Goal: Obtain resource: Obtain resource

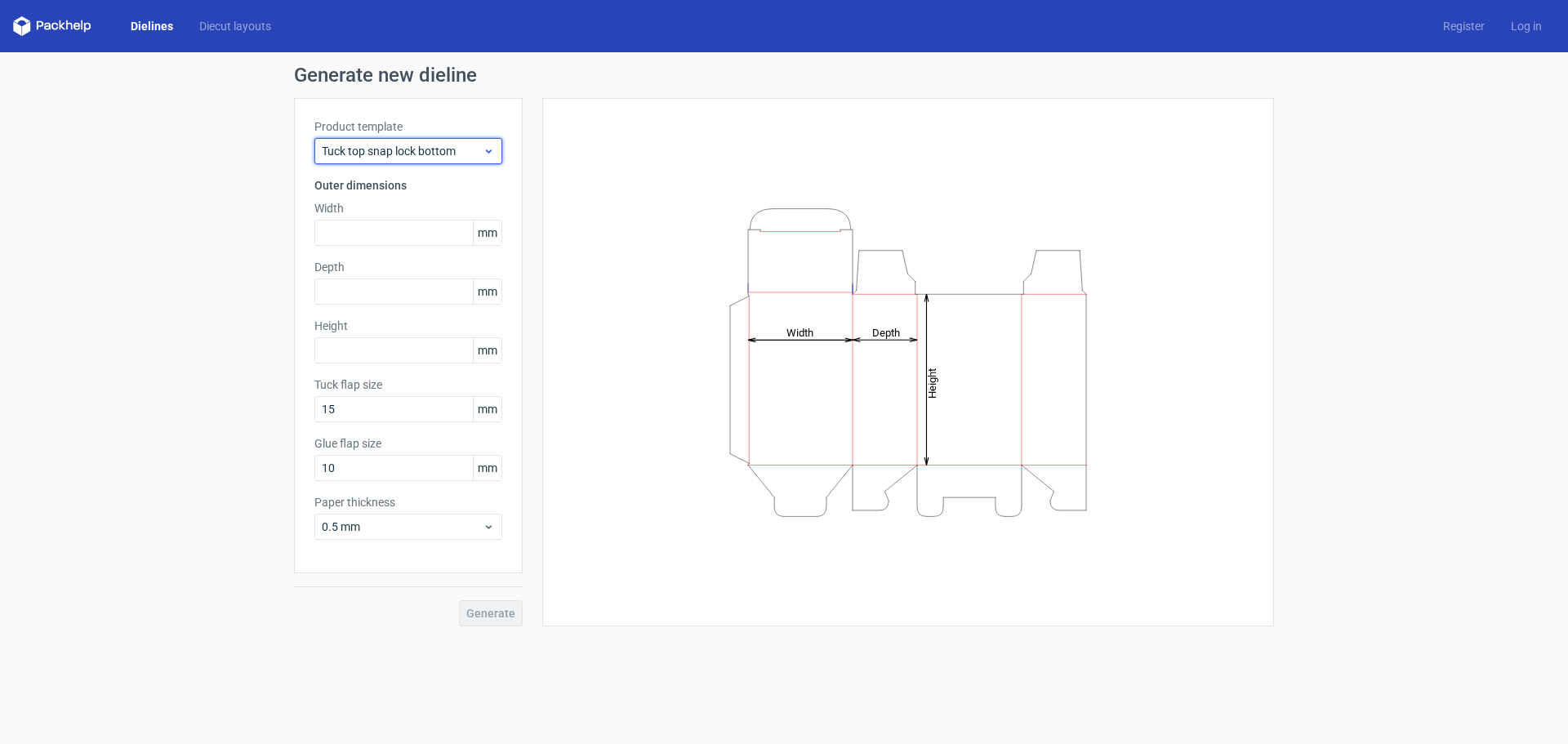
click at [350, 145] on span "Tuck top snap lock bottom" at bounding box center [402, 151] width 161 height 16
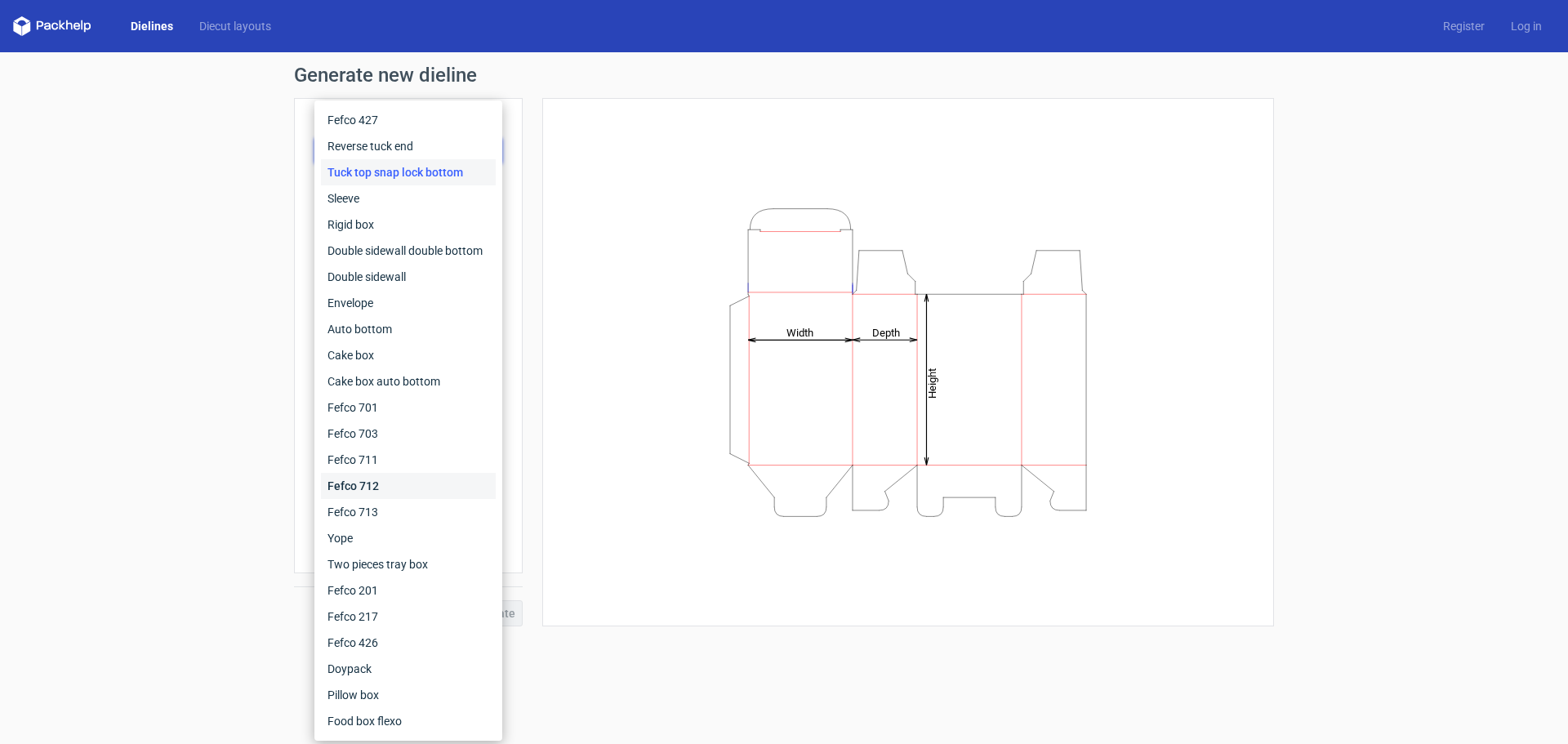
click at [399, 492] on div "Fefco 712" at bounding box center [408, 486] width 175 height 26
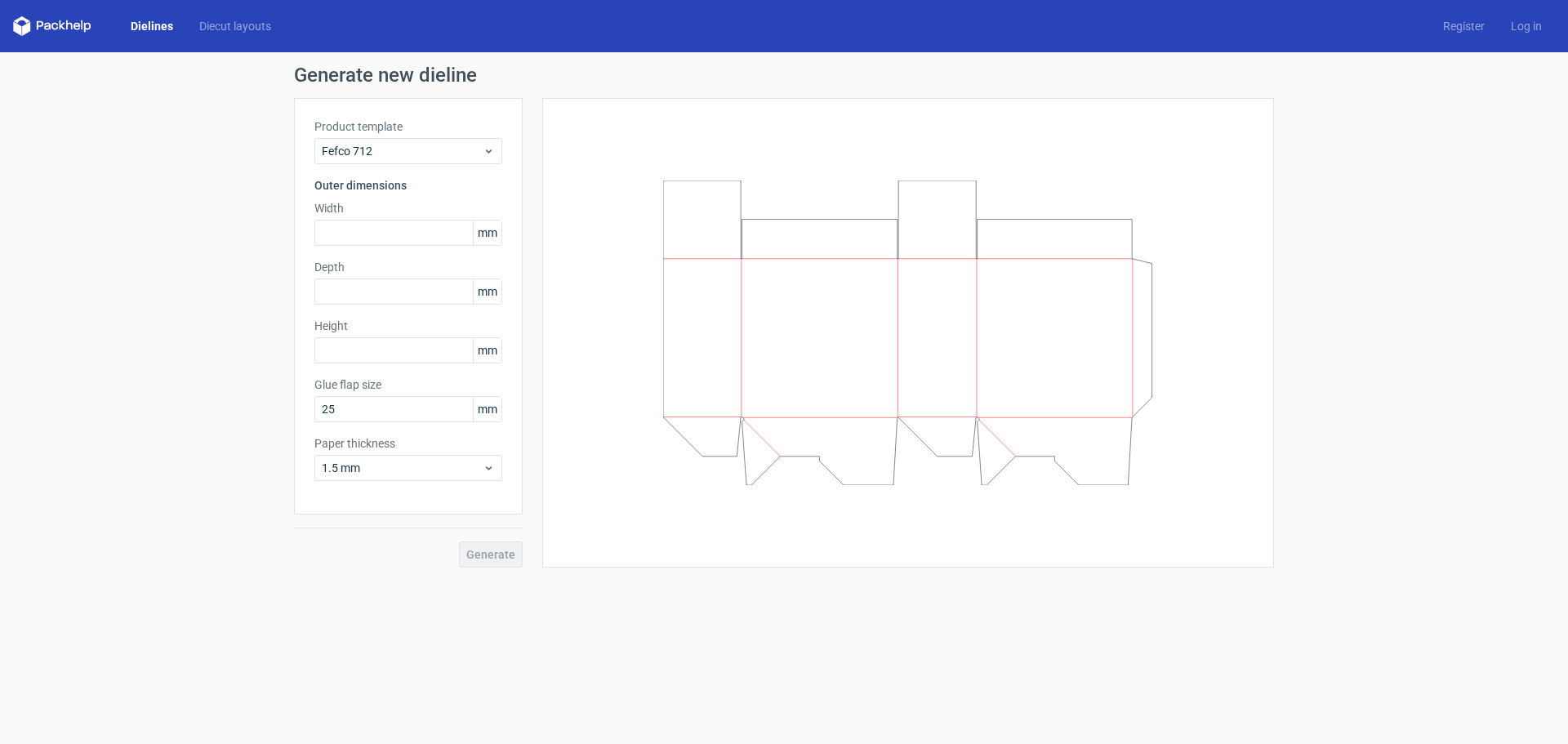
click at [383, 132] on label "Product template" at bounding box center [409, 126] width 188 height 16
click at [50, 33] on icon at bounding box center [52, 25] width 79 height 19
click at [52, 30] on icon at bounding box center [52, 25] width 79 height 19
click at [68, 13] on div "Dielines Diecut layouts Register Log in" at bounding box center [784, 26] width 1568 height 52
click at [217, 26] on link "Diecut layouts" at bounding box center [235, 25] width 98 height 16
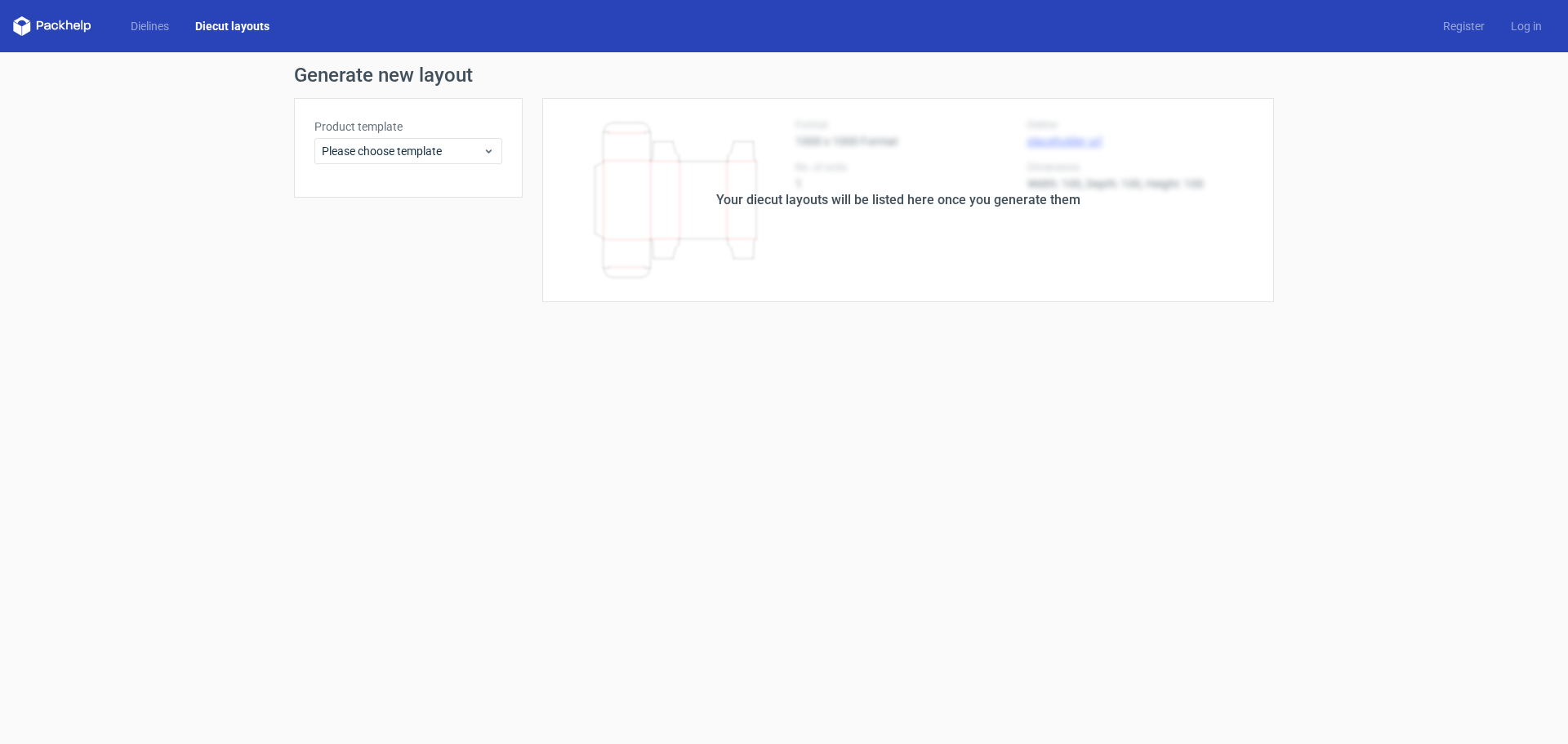
click at [150, 8] on div "Dielines Diecut layouts Register Log in" at bounding box center [784, 26] width 1568 height 52
click at [139, 18] on div "Dielines Diecut layouts Register Log in" at bounding box center [784, 26] width 1568 height 52
click at [139, 18] on link "Dielines" at bounding box center [150, 25] width 64 height 16
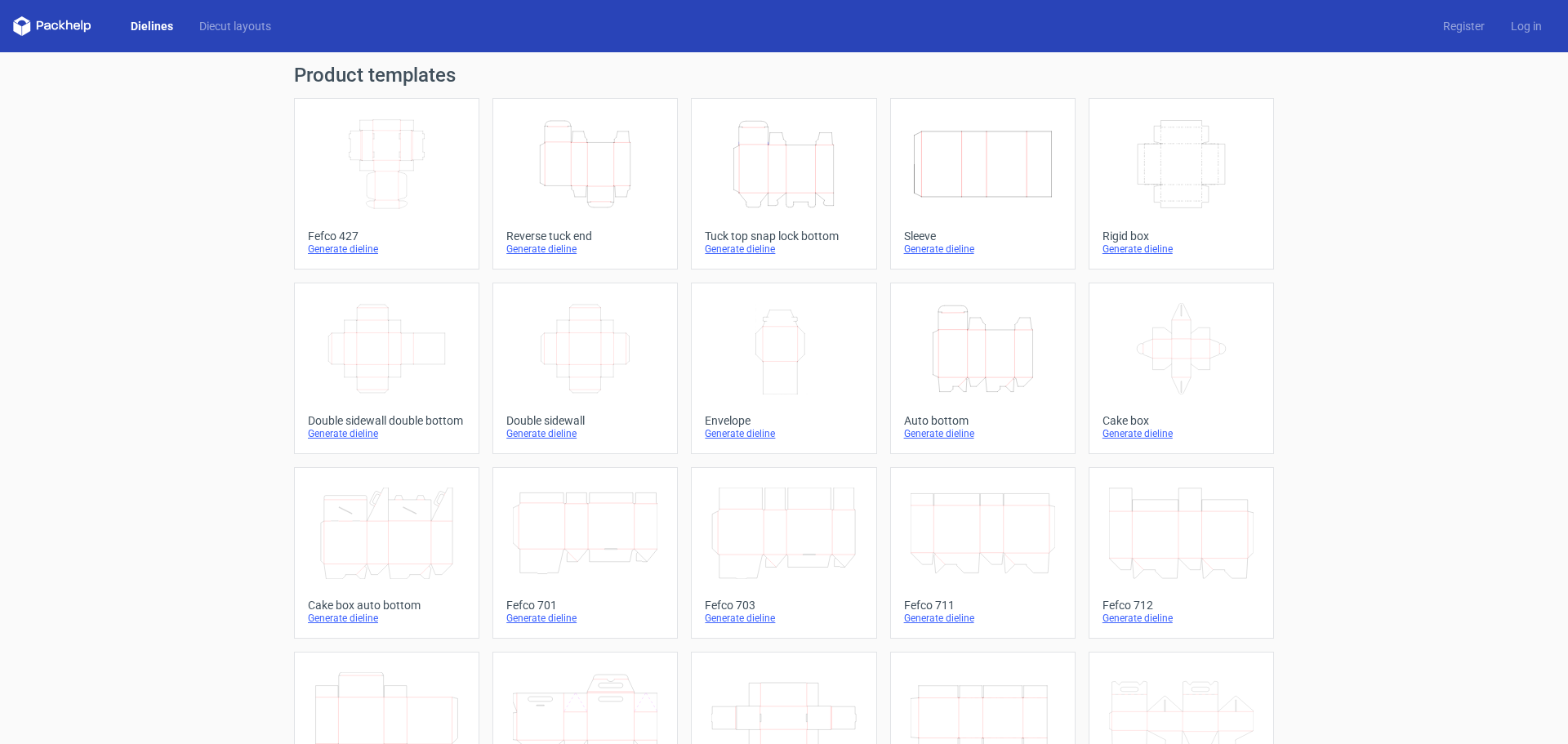
click at [70, 25] on icon at bounding box center [52, 25] width 79 height 19
click at [17, 32] on polygon at bounding box center [17, 28] width 8 height 14
click at [410, 167] on icon "Width Depth Height" at bounding box center [387, 164] width 145 height 91
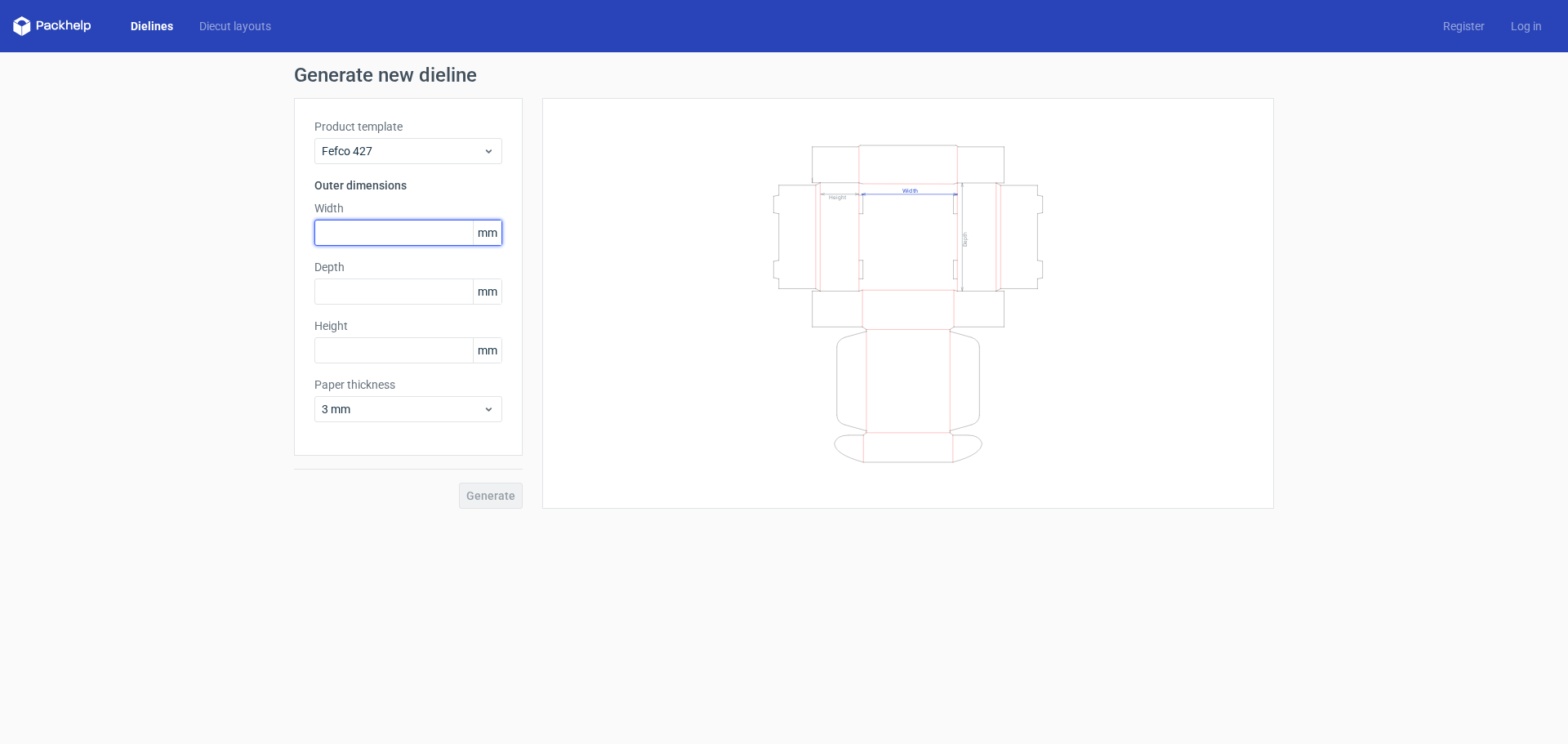
click at [393, 234] on input "text" at bounding box center [409, 233] width 188 height 26
click at [374, 353] on input "text" at bounding box center [409, 350] width 188 height 26
drag, startPoint x: 375, startPoint y: 344, endPoint x: 271, endPoint y: 336, distance: 104.3
click at [271, 336] on div "Generate new dieline Product template Fefco 427 Outer dimensions Width mm Depth…" at bounding box center [784, 287] width 1568 height 470
type input "38"
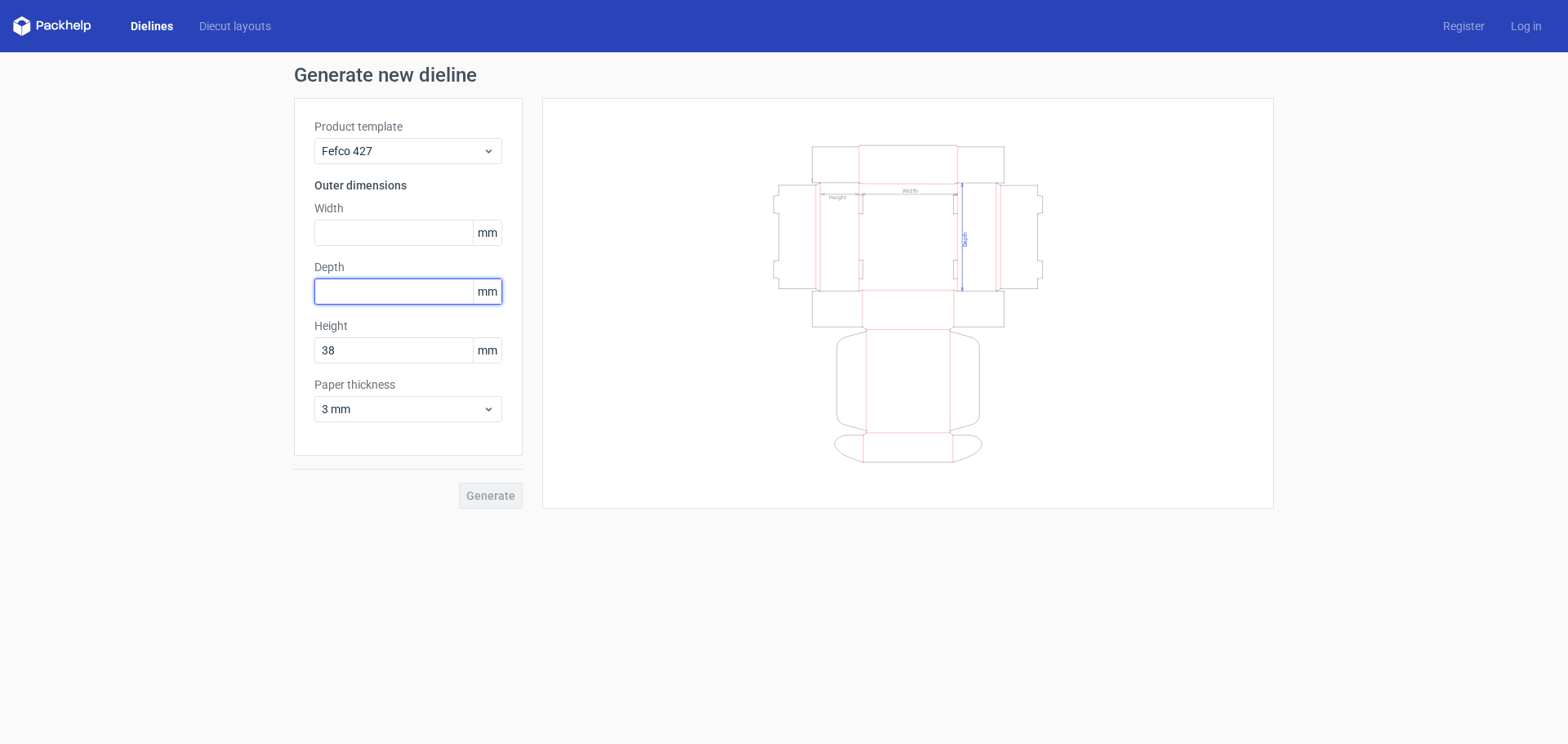
click at [349, 302] on input "text" at bounding box center [409, 291] width 188 height 26
type input "76"
click at [359, 234] on input "text" at bounding box center [409, 233] width 188 height 26
type input "76"
click at [415, 414] on span "3 mm" at bounding box center [402, 409] width 161 height 16
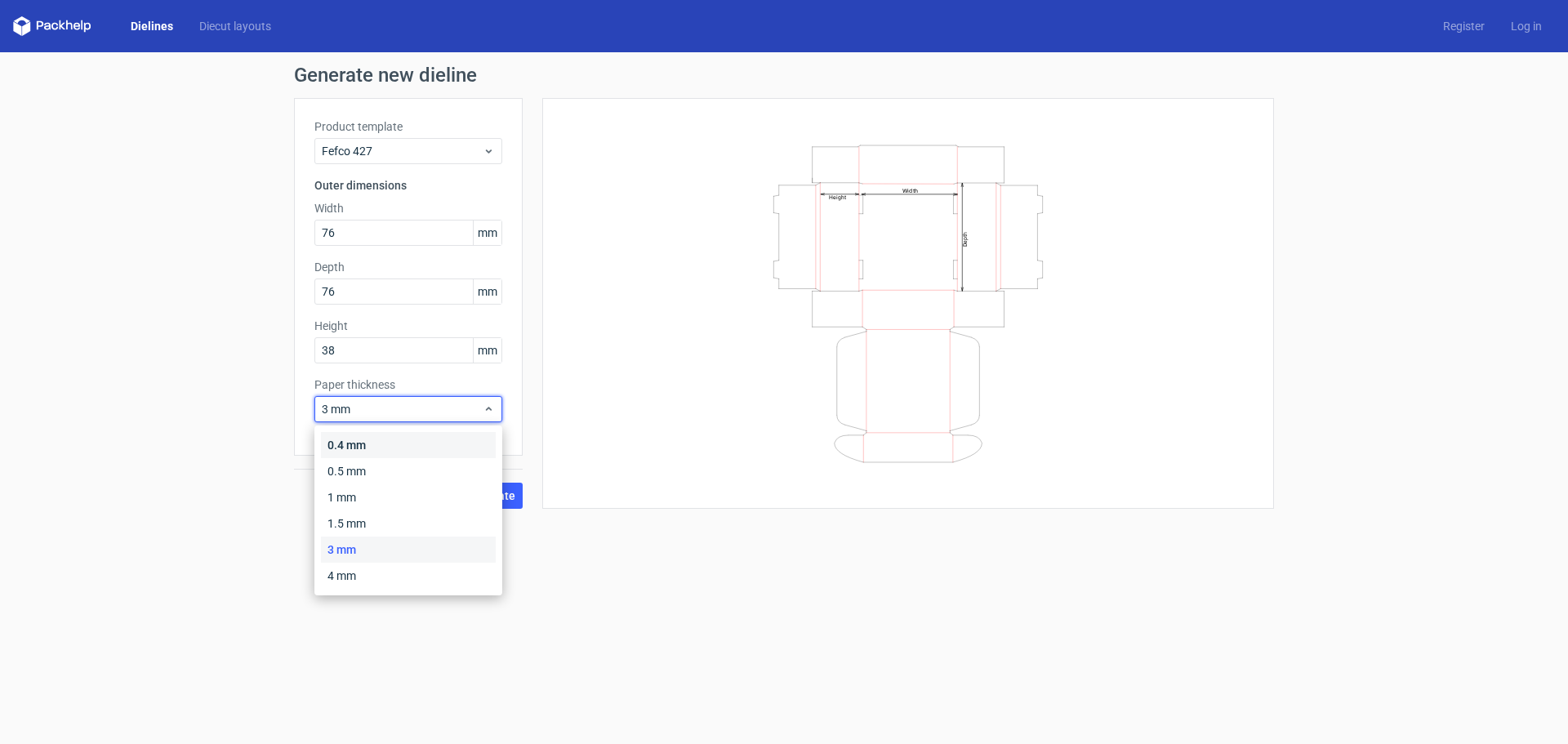
click at [411, 440] on div "0.4 mm" at bounding box center [408, 445] width 175 height 26
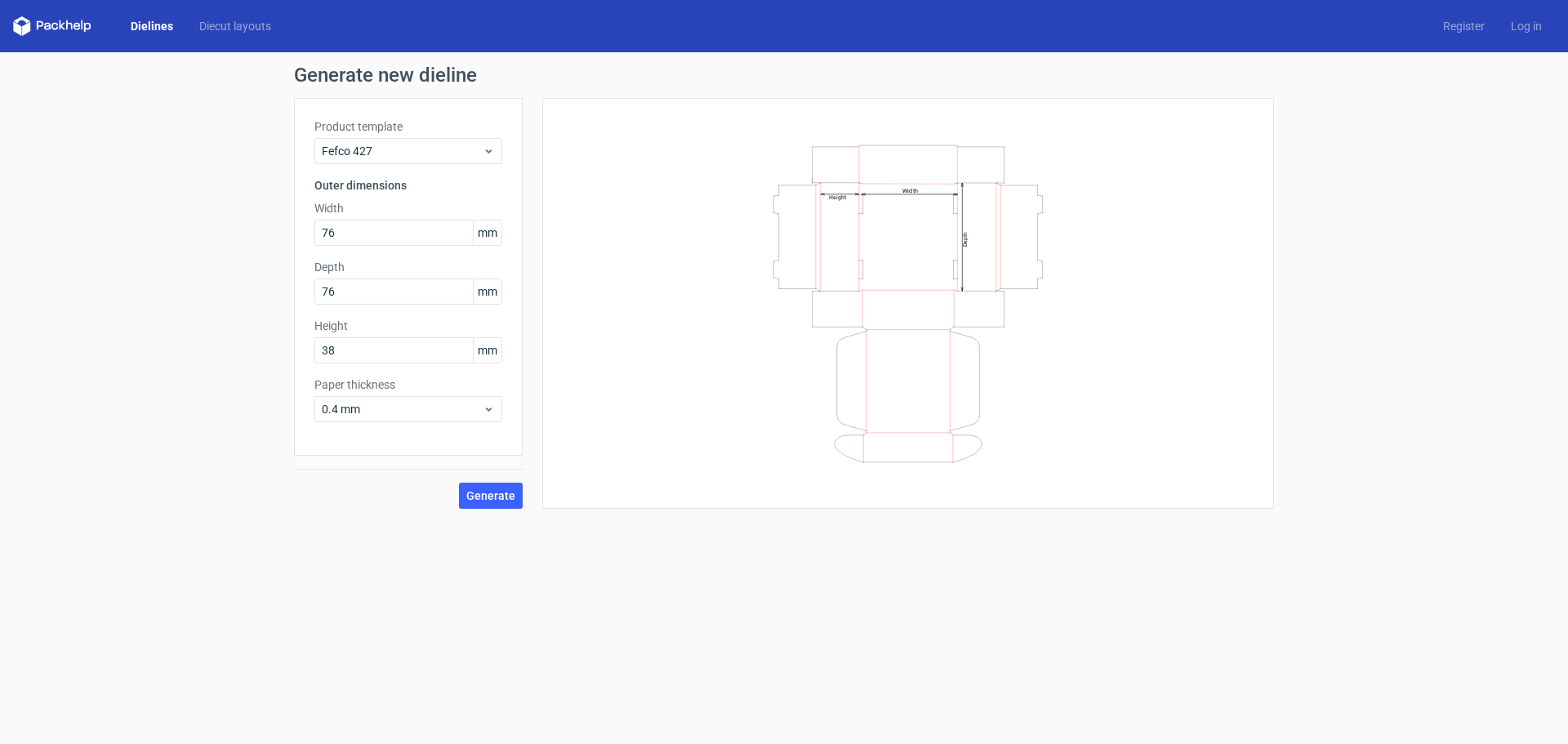
click at [575, 369] on div "Width Depth Height" at bounding box center [908, 303] width 691 height 370
click at [366, 363] on input "38" at bounding box center [409, 350] width 188 height 26
click at [496, 497] on span "Generate" at bounding box center [491, 496] width 49 height 12
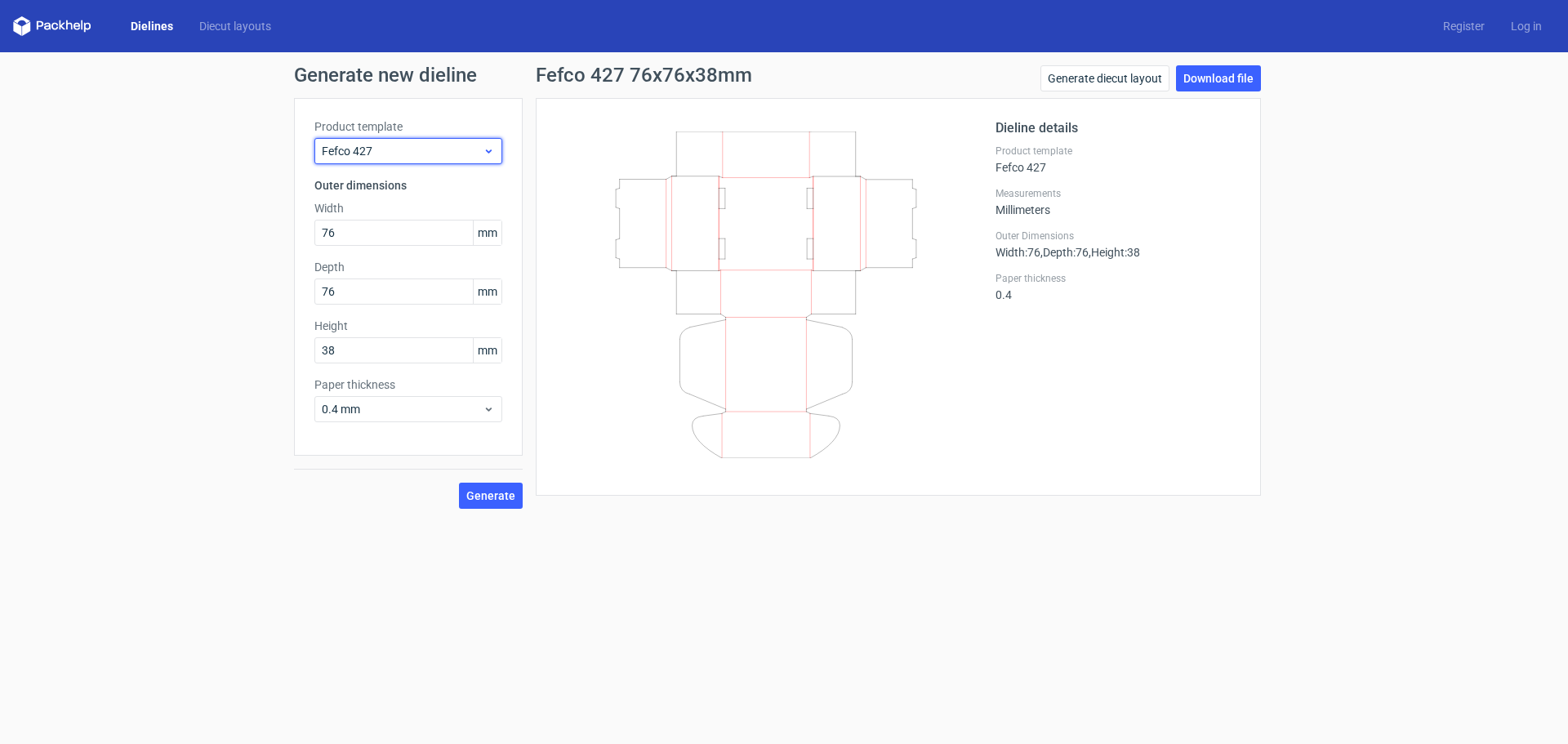
click at [432, 151] on span "Fefco 427" at bounding box center [402, 151] width 161 height 16
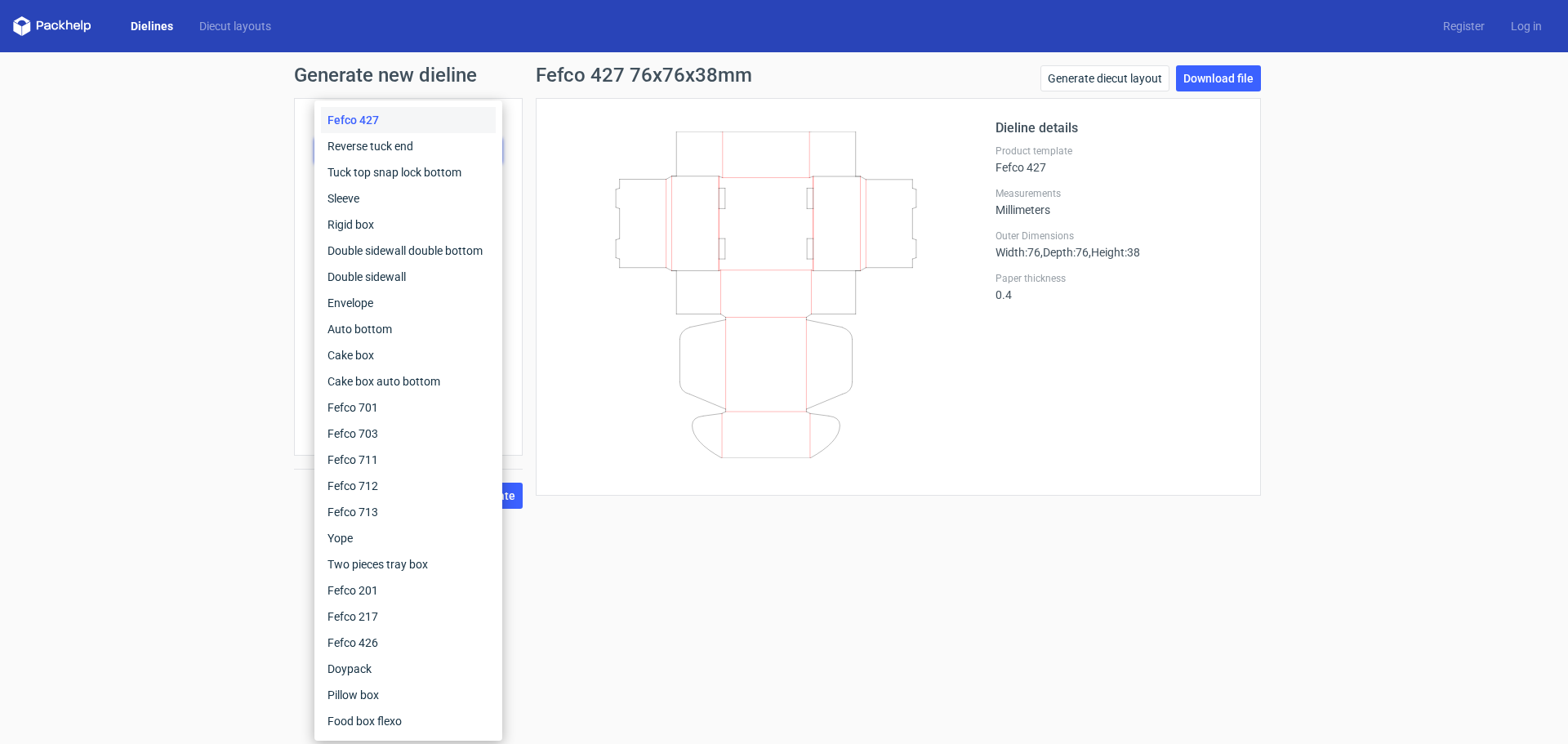
click at [902, 337] on icon at bounding box center [766, 295] width 393 height 327
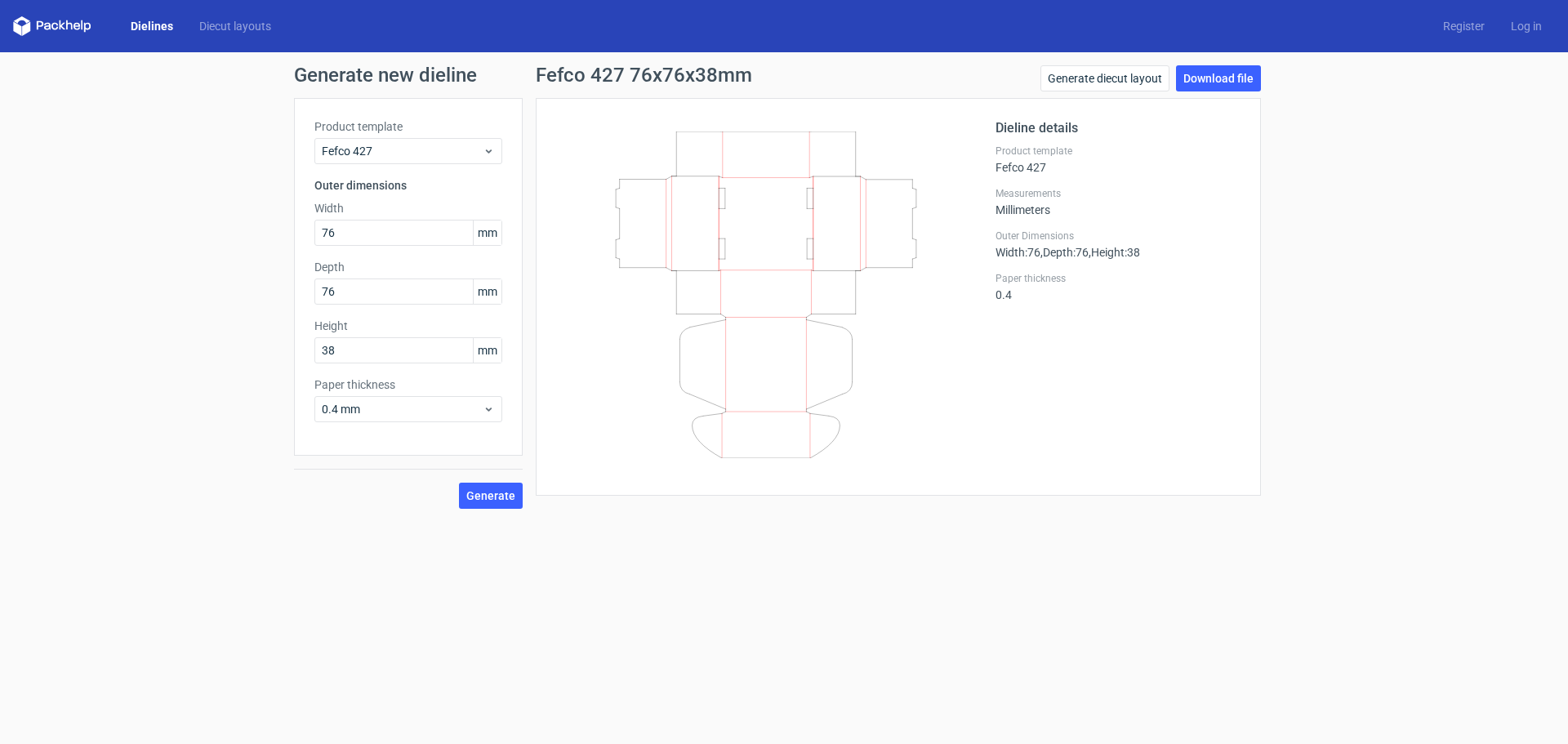
click at [60, 24] on polygon at bounding box center [63, 25] width 7 height 10
click at [435, 361] on input "38" at bounding box center [409, 350] width 188 height 26
click at [558, 394] on div at bounding box center [775, 297] width 439 height 357
click at [415, 409] on span "0.4 mm" at bounding box center [402, 409] width 161 height 16
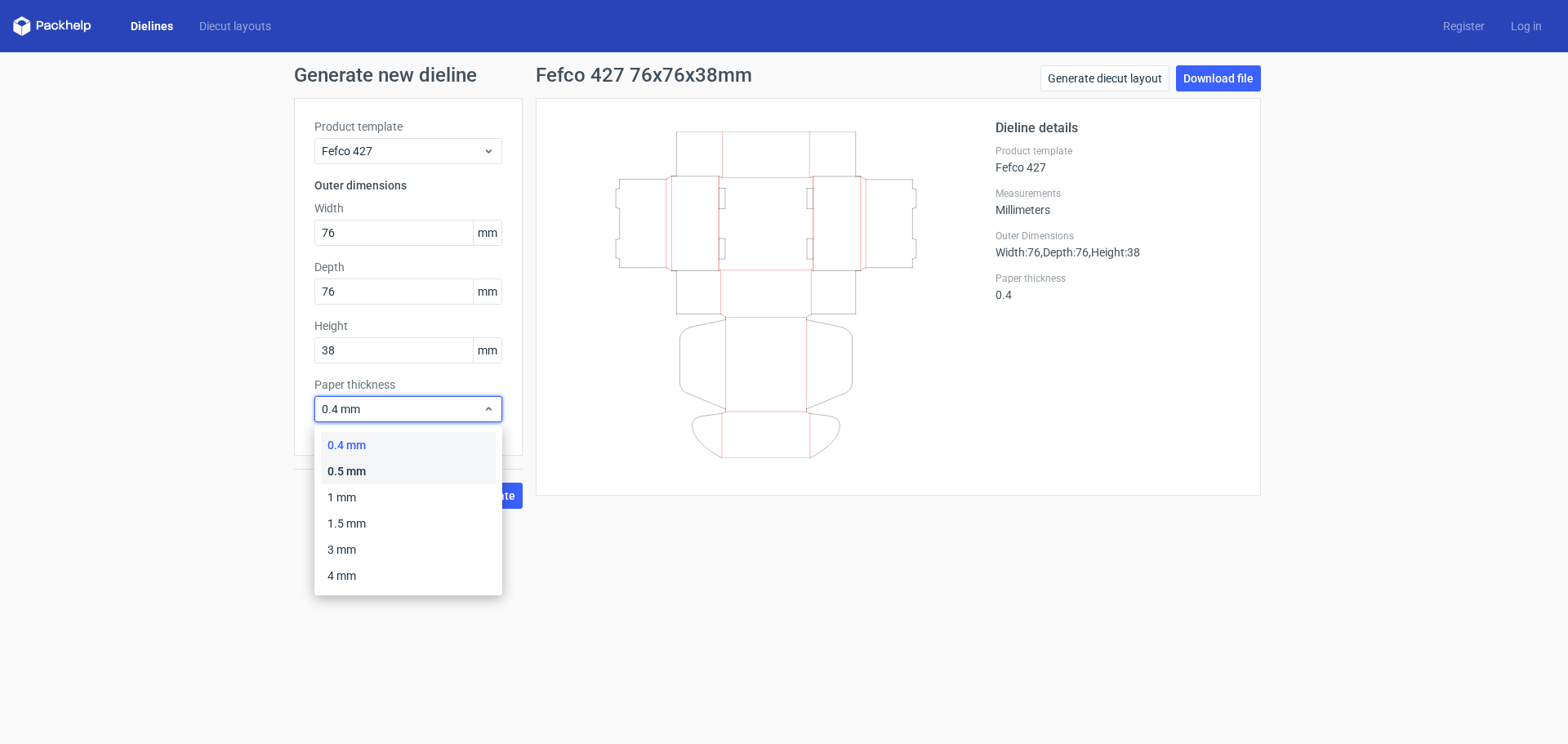
click at [395, 462] on div "0.5 mm" at bounding box center [408, 471] width 175 height 26
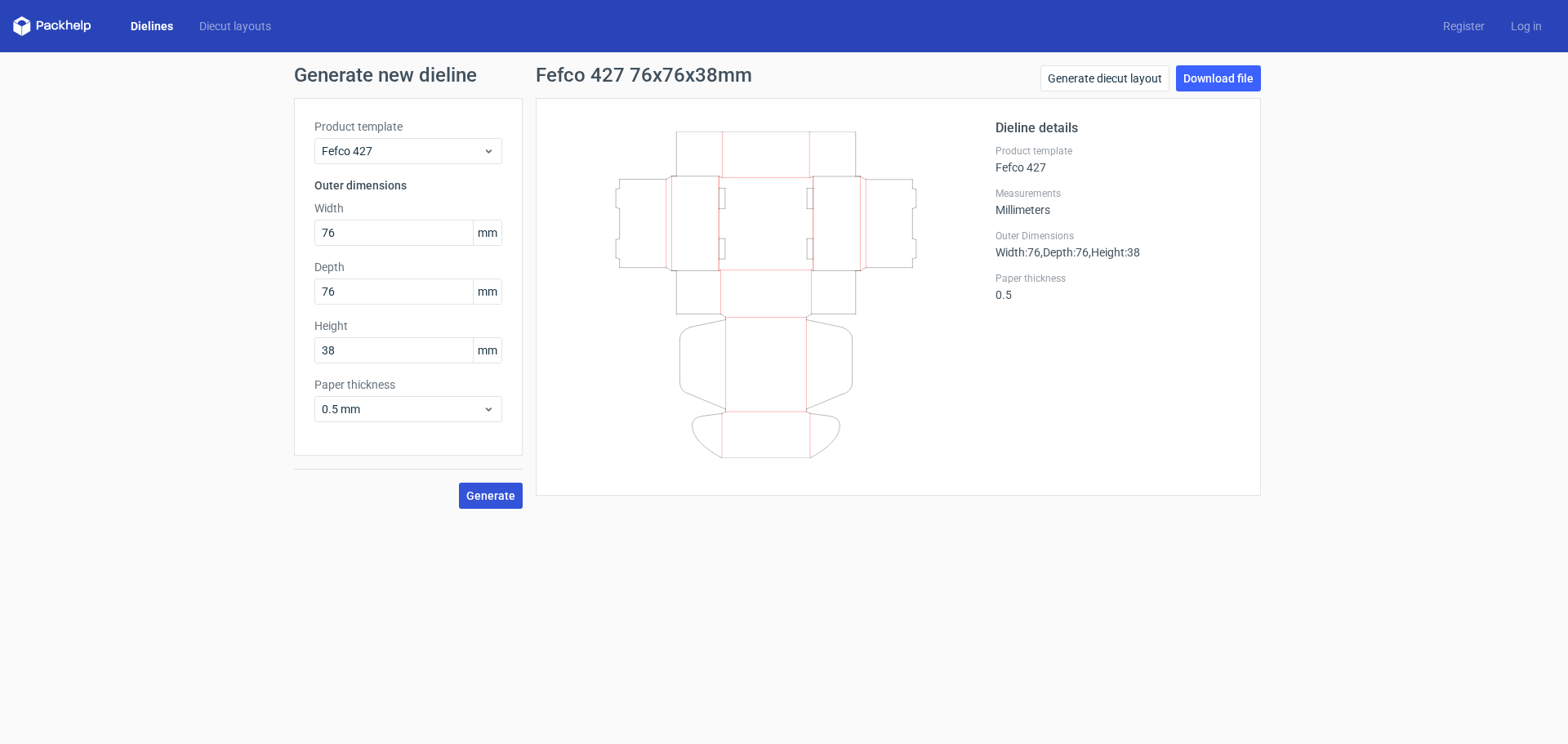
click at [483, 488] on button "Generate" at bounding box center [491, 496] width 63 height 26
click at [444, 421] on div "0.5 mm" at bounding box center [409, 409] width 188 height 26
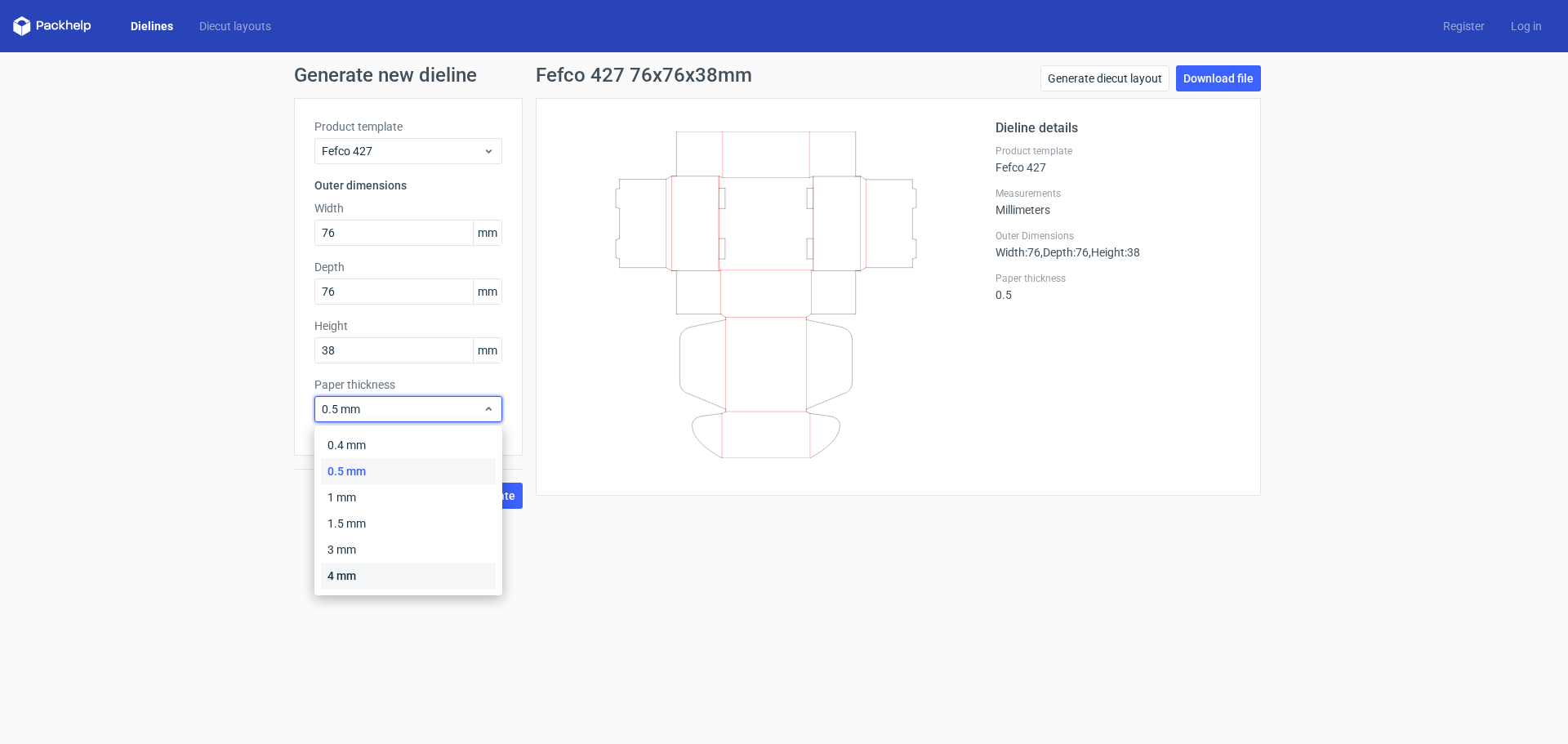
click at [382, 570] on div "4 mm" at bounding box center [408, 576] width 175 height 26
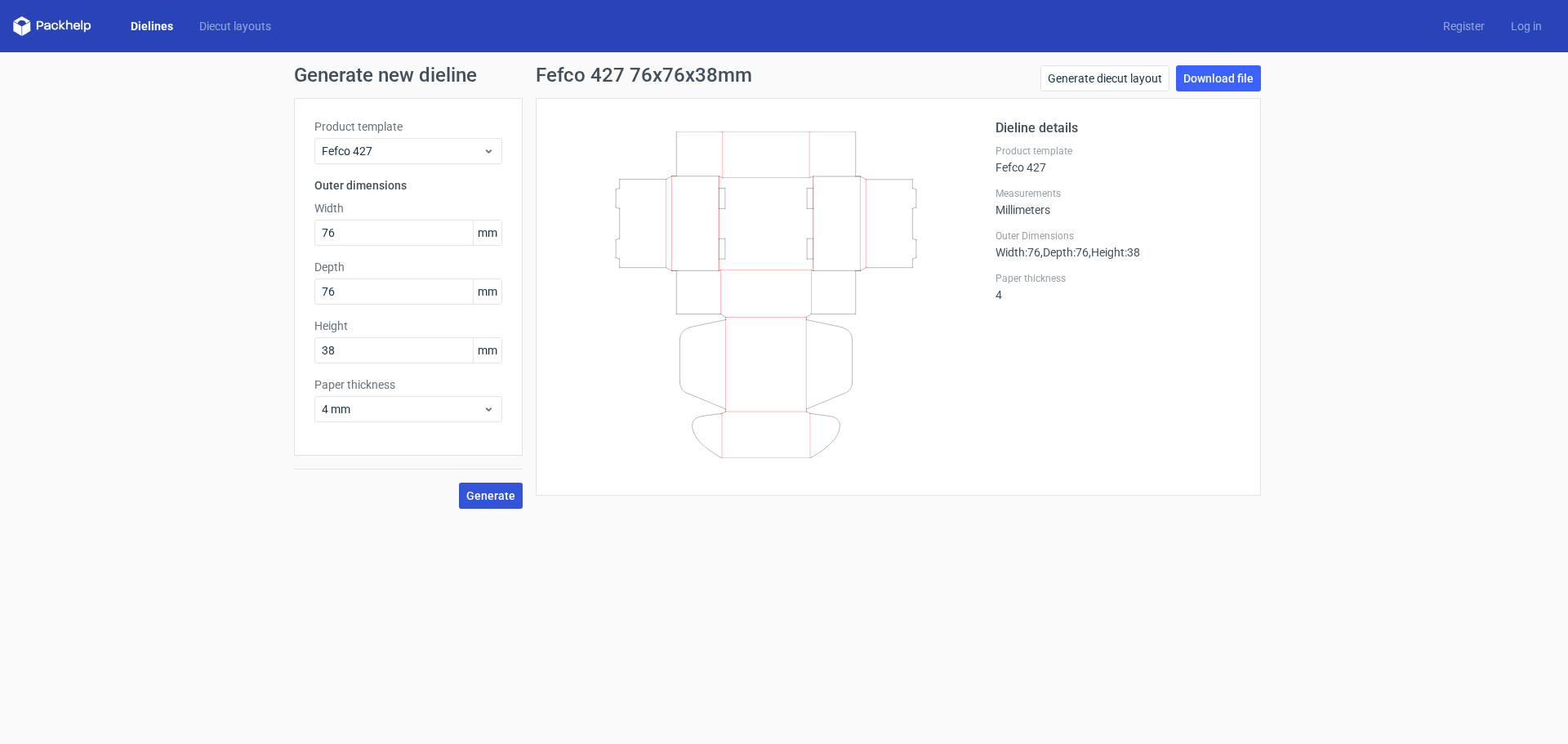
click at [487, 495] on span "Generate" at bounding box center [491, 496] width 49 height 12
click at [371, 141] on div "Fefco 427" at bounding box center [409, 151] width 188 height 26
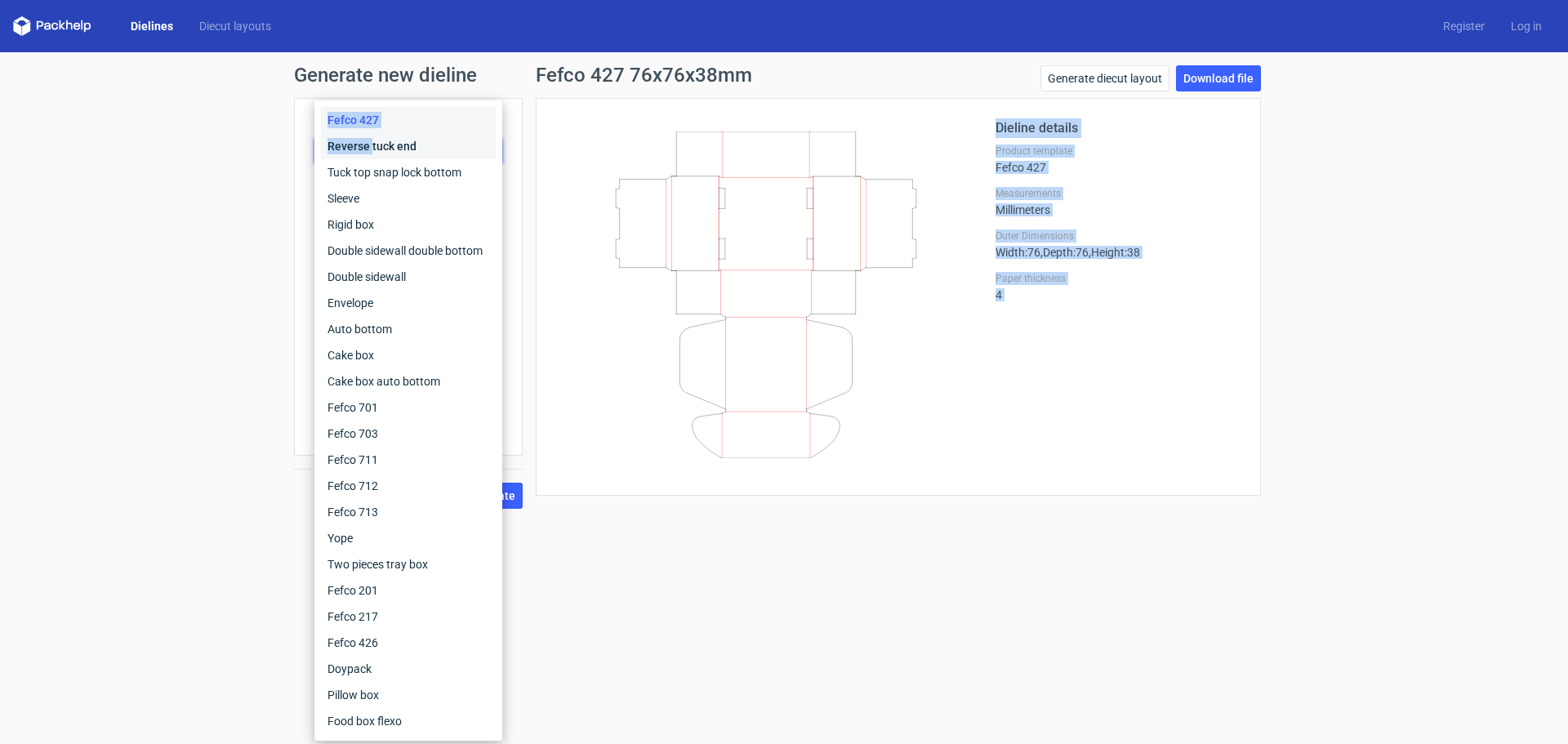
drag, startPoint x: 371, startPoint y: 141, endPoint x: 553, endPoint y: 180, distance: 186.1
click at [553, 180] on body "Dielines Diecut layouts Register Log in Generate new dieline Product template F…" at bounding box center [784, 372] width 1568 height 744
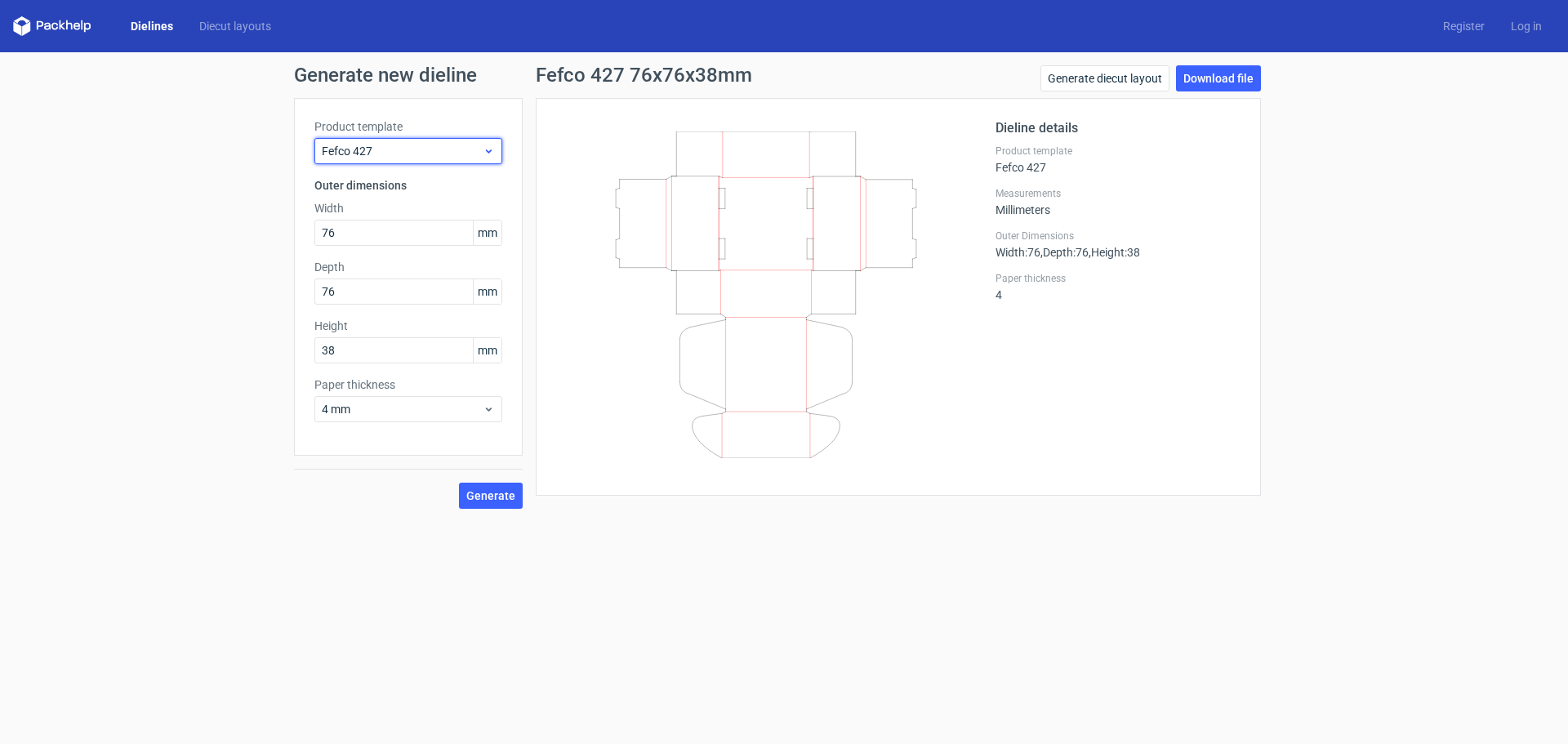
click at [447, 156] on span "Fefco 427" at bounding box center [402, 151] width 161 height 16
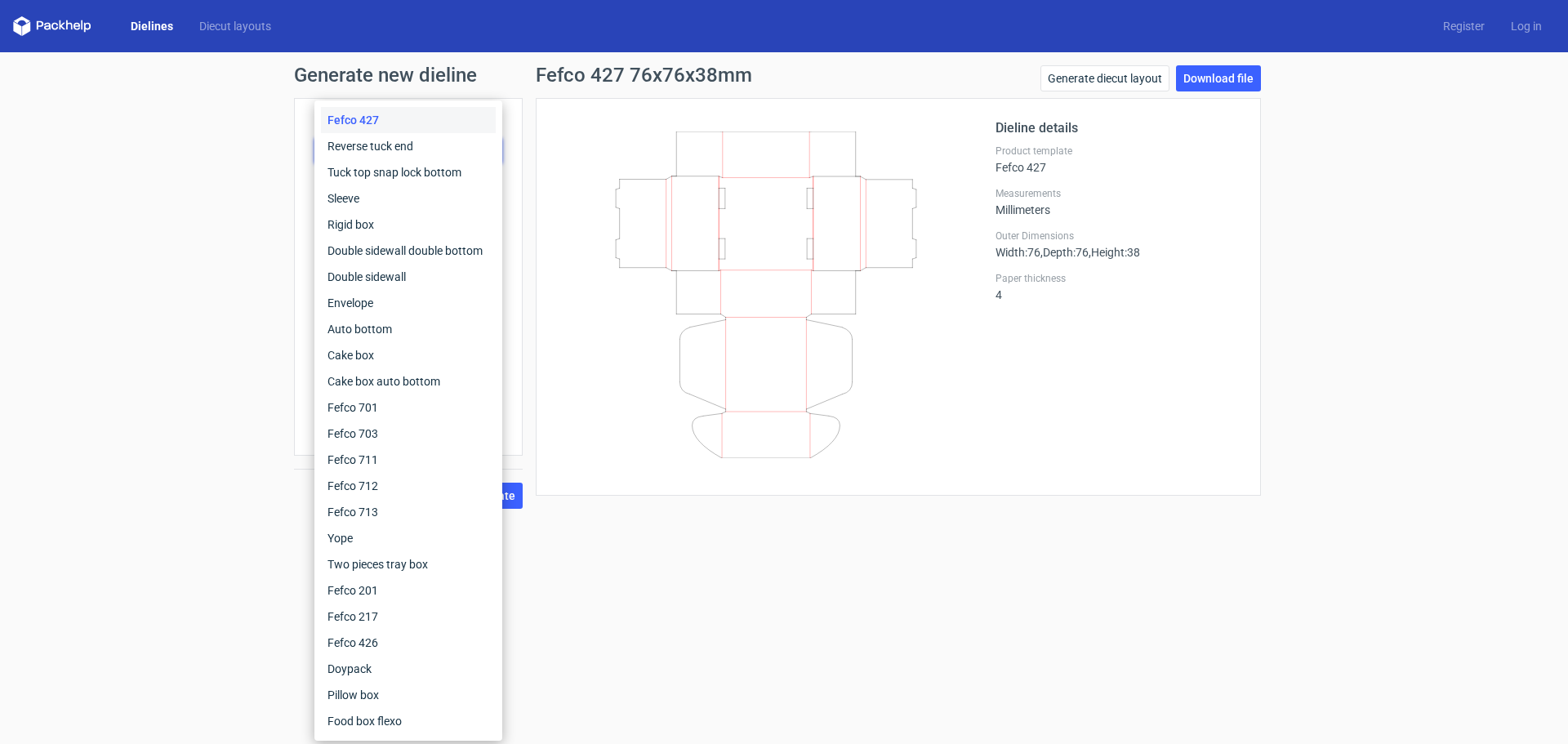
click at [126, 135] on div "Generate new dieline Product template Fefco 427 Outer dimensions Width 76 mm De…" at bounding box center [784, 287] width 1568 height 470
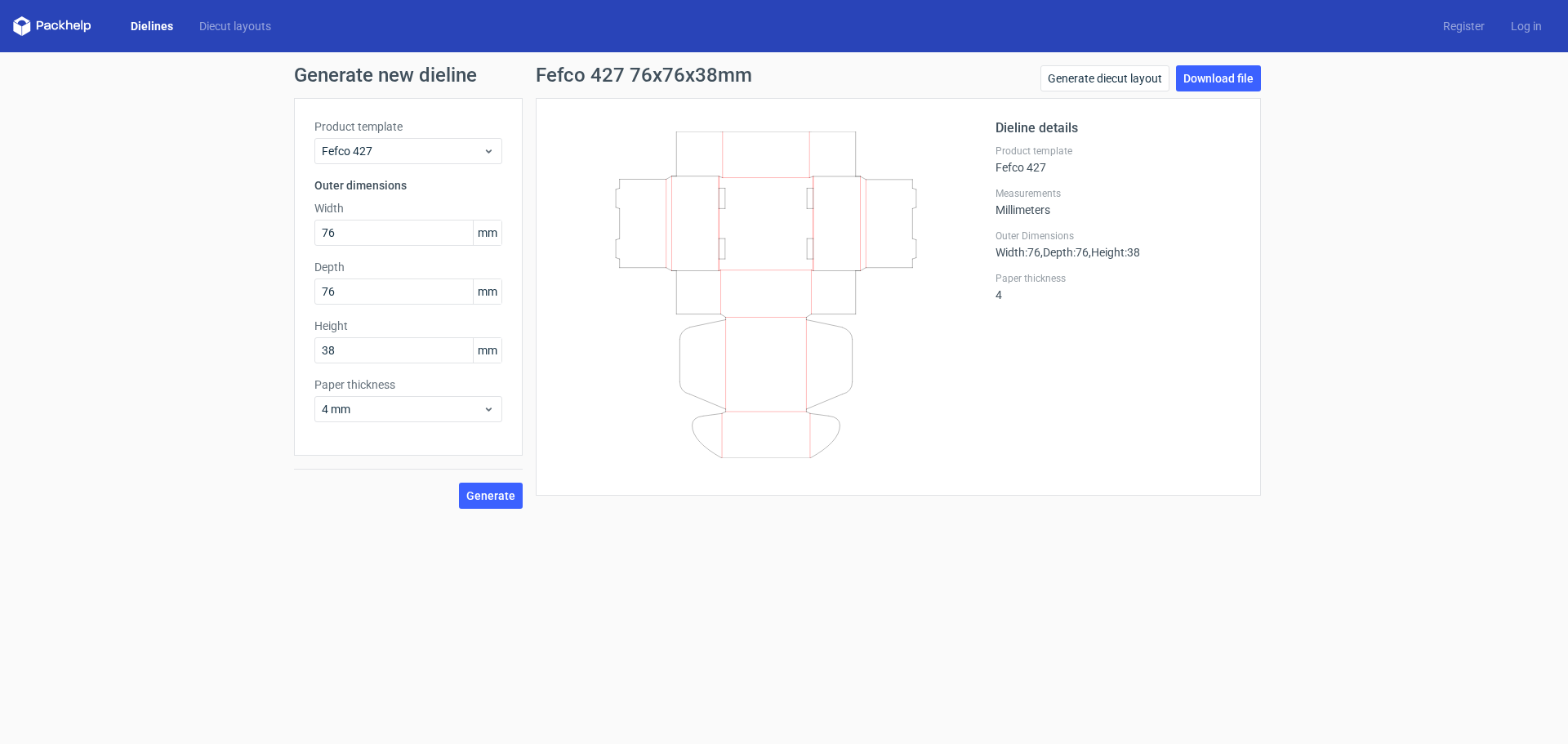
click at [77, 21] on icon at bounding box center [52, 25] width 79 height 19
click at [36, 22] on icon at bounding box center [52, 25] width 79 height 19
click at [163, 25] on link "Dielines" at bounding box center [151, 25] width 69 height 16
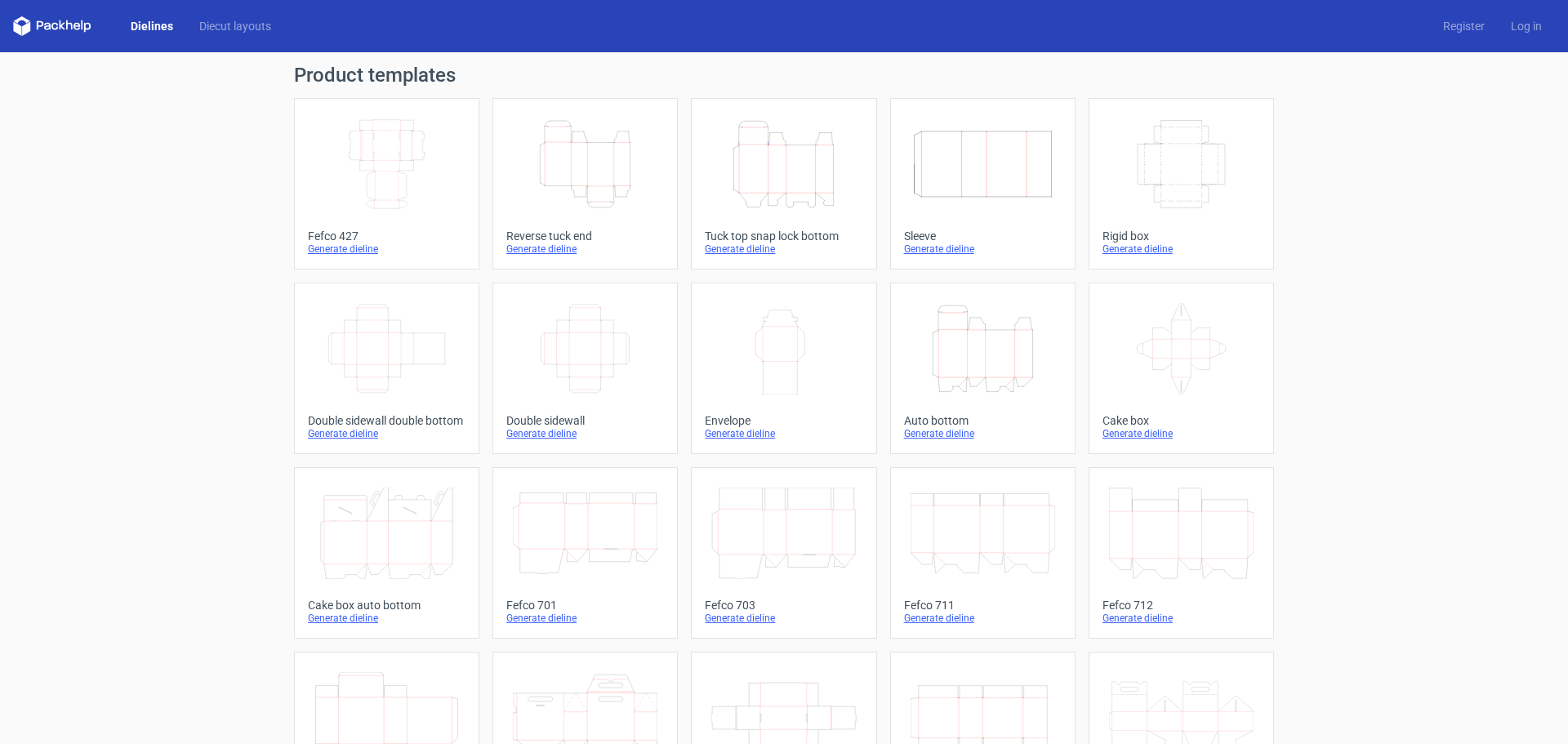
click at [396, 151] on icon "Width Depth Height" at bounding box center [387, 164] width 145 height 91
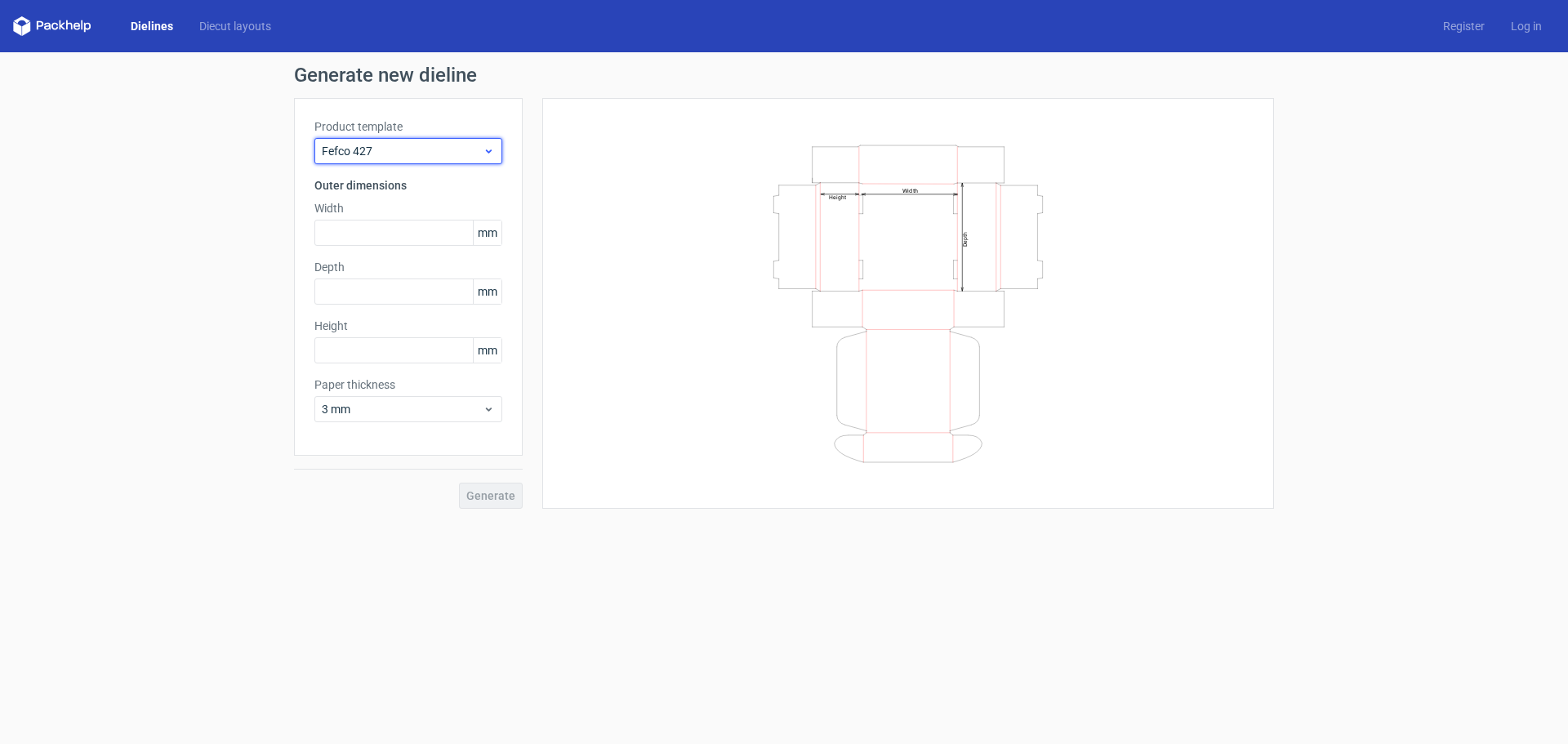
click at [389, 154] on span "Fefco 427" at bounding box center [402, 151] width 161 height 16
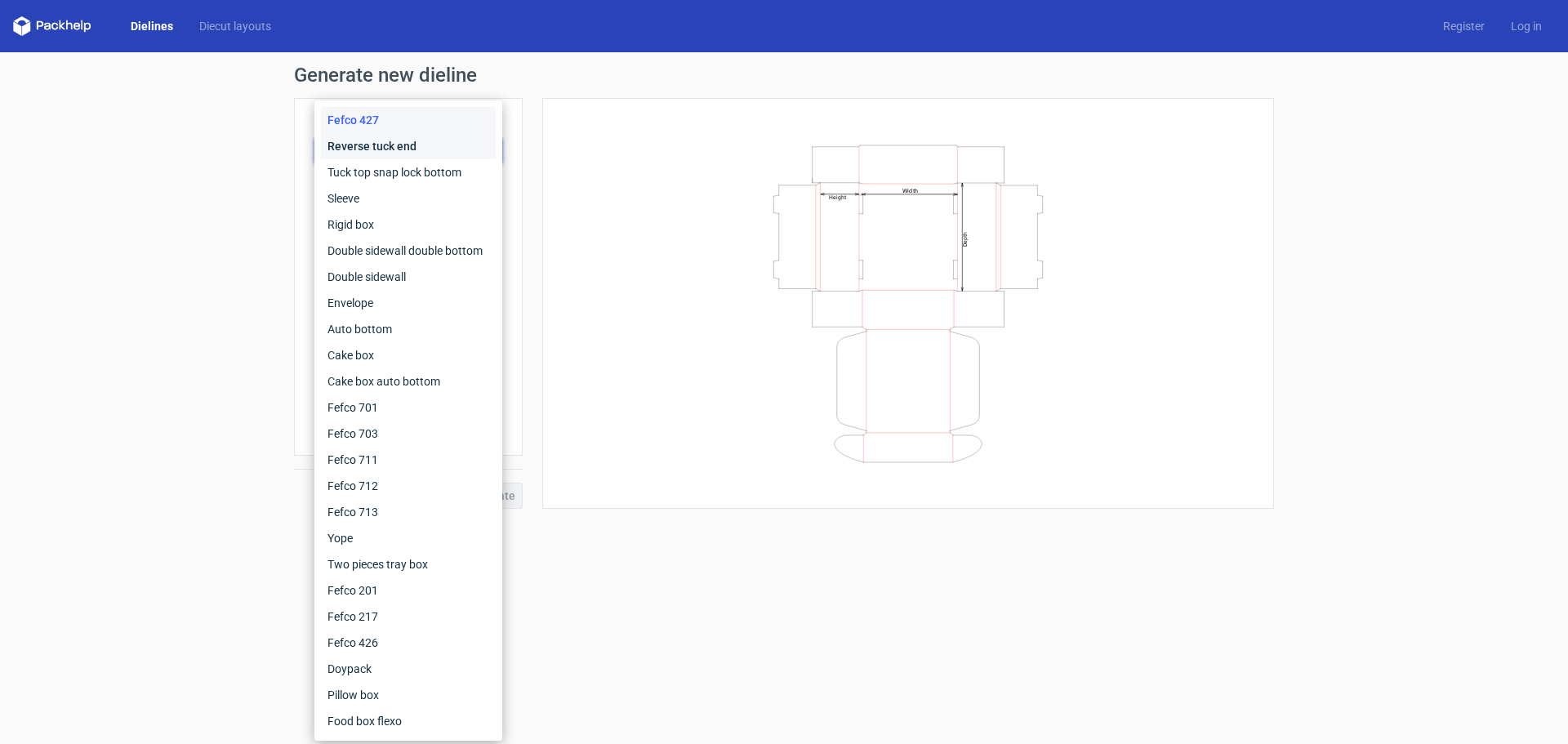
click at [390, 143] on div "Reverse tuck end" at bounding box center [408, 146] width 175 height 26
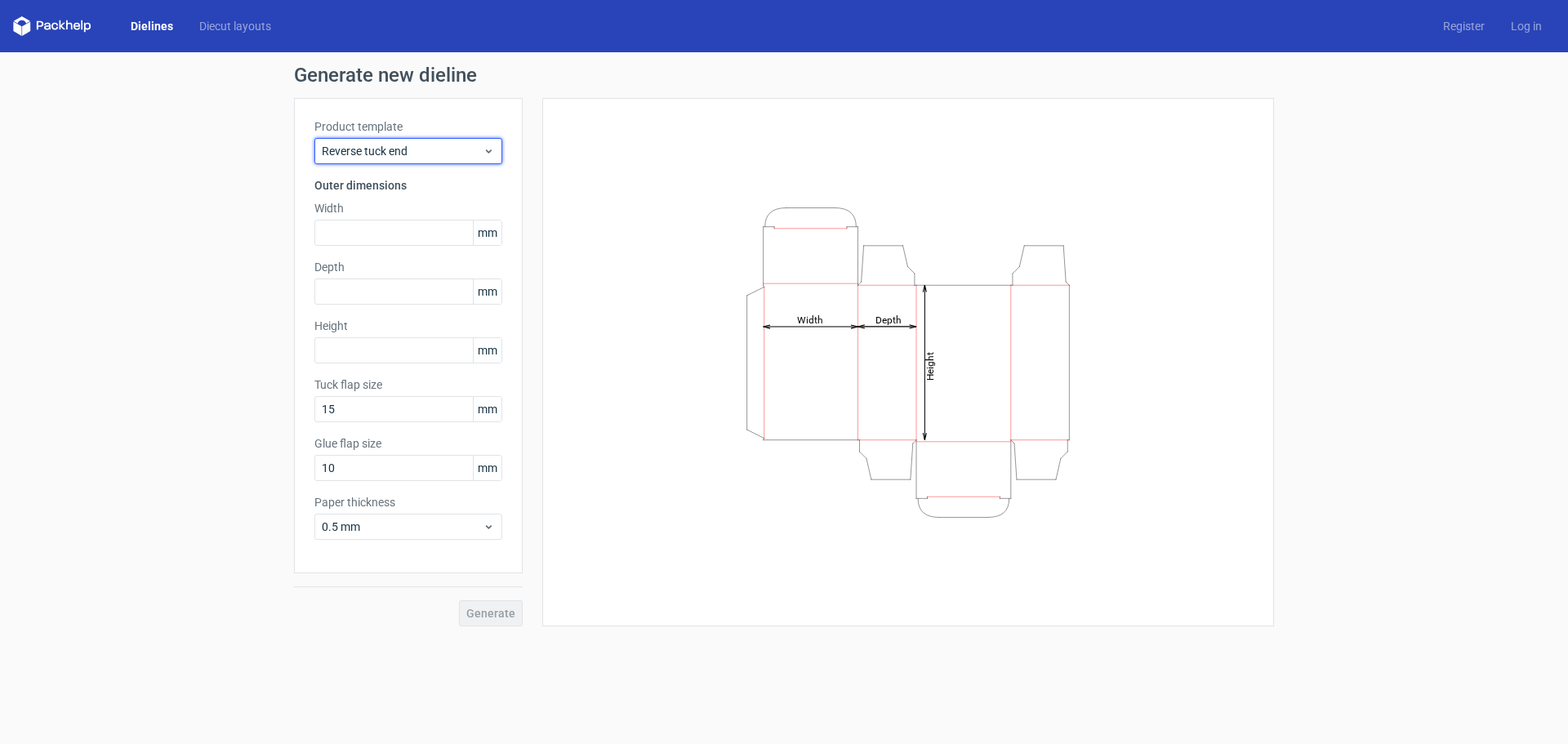
click at [390, 143] on span "Reverse tuck end" at bounding box center [402, 151] width 161 height 16
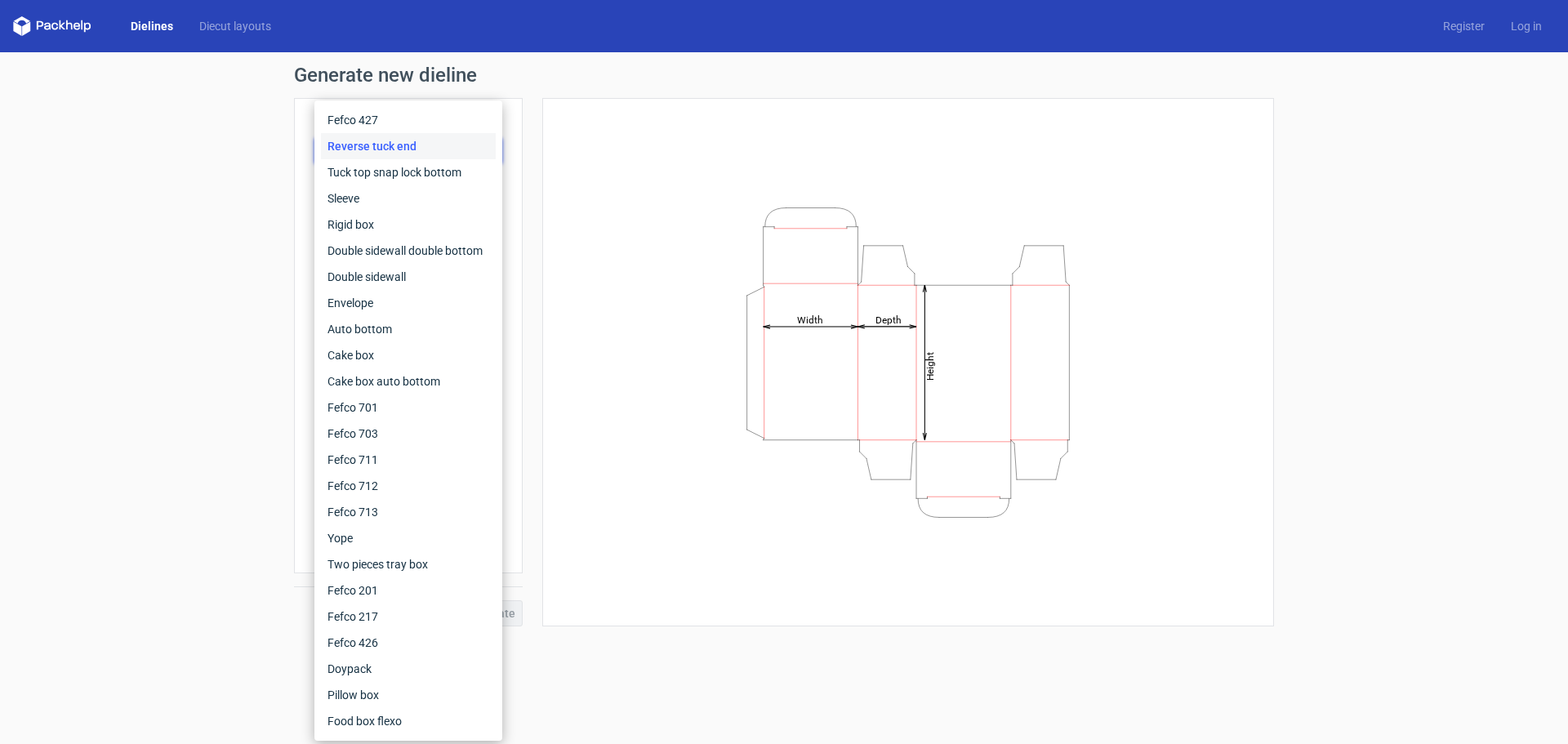
click at [619, 191] on div "Height Depth Width" at bounding box center [908, 362] width 691 height 488
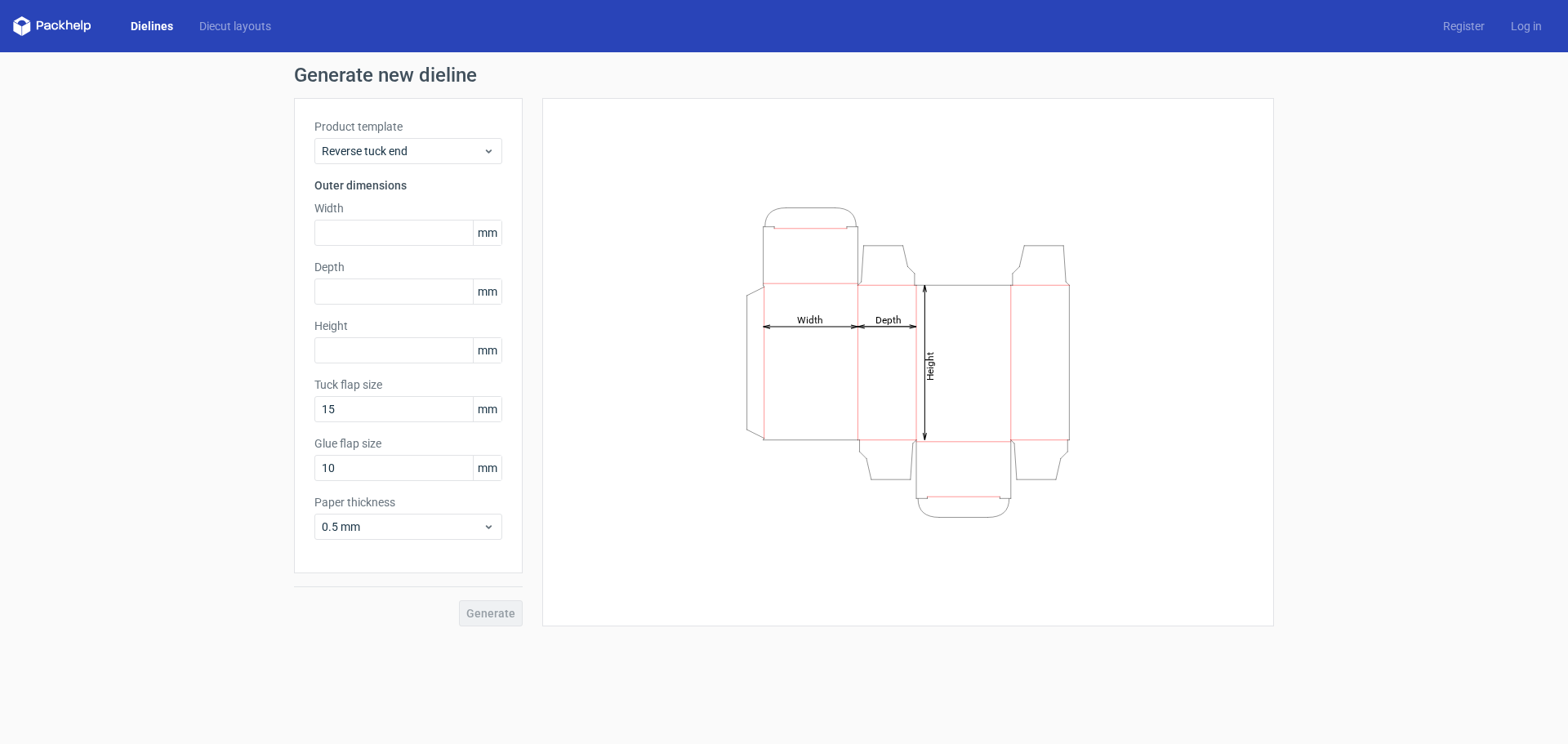
click at [144, 31] on link "Dielines" at bounding box center [151, 25] width 69 height 16
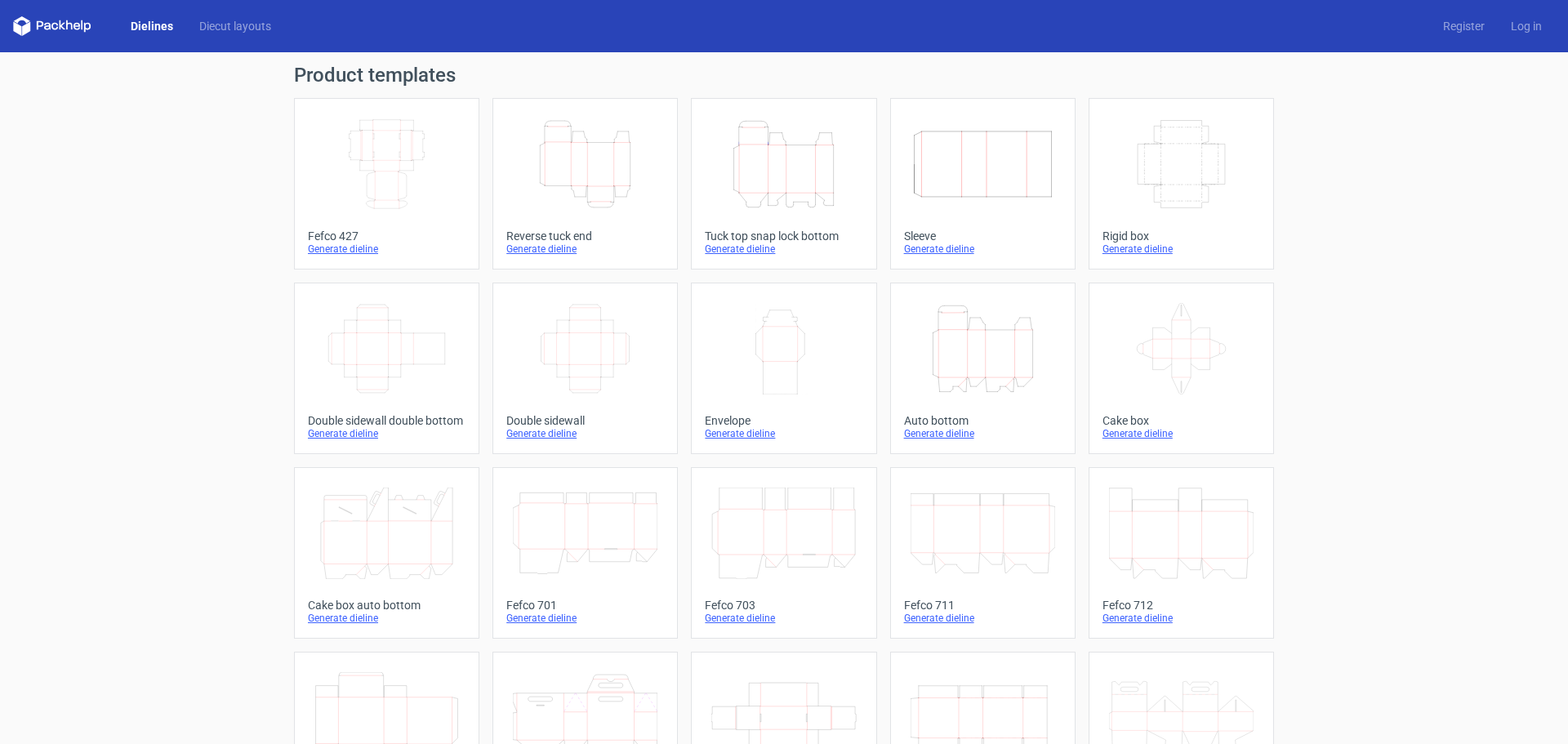
click at [359, 174] on icon "Width Depth Height" at bounding box center [387, 164] width 145 height 91
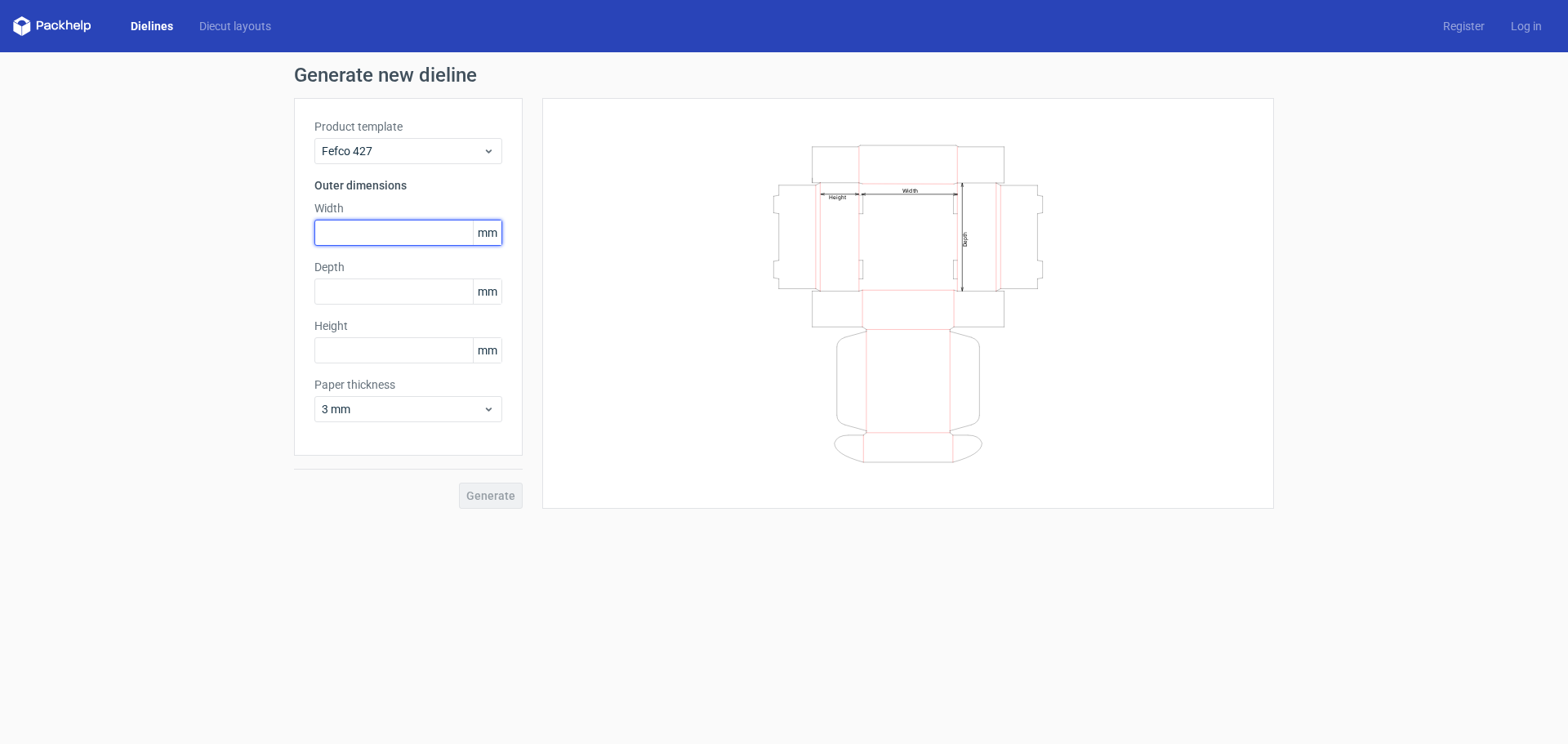
click at [372, 224] on input "text" at bounding box center [409, 233] width 188 height 26
type input "76"
click at [371, 282] on input "text" at bounding box center [409, 291] width 188 height 26
type input "76"
click at [344, 351] on input "text" at bounding box center [409, 350] width 188 height 26
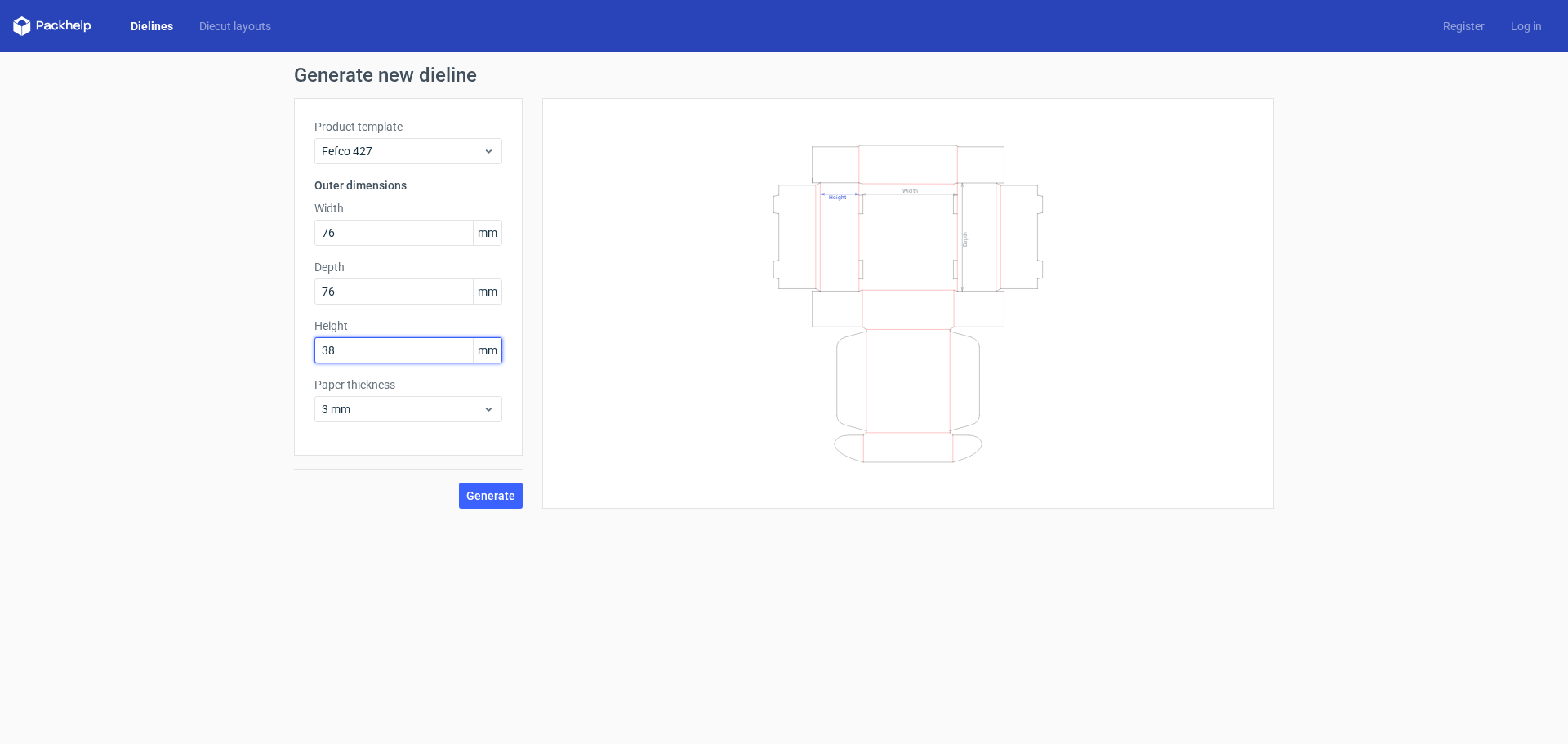
type input "38"
click at [366, 391] on label "Paper thickness" at bounding box center [409, 384] width 188 height 16
click at [371, 431] on div "Product template Fefco 427 Outer dimensions Width 76 mm Depth 76 mm Height 38 m…" at bounding box center [409, 277] width 228 height 358
click at [366, 412] on span "3 mm" at bounding box center [402, 409] width 161 height 16
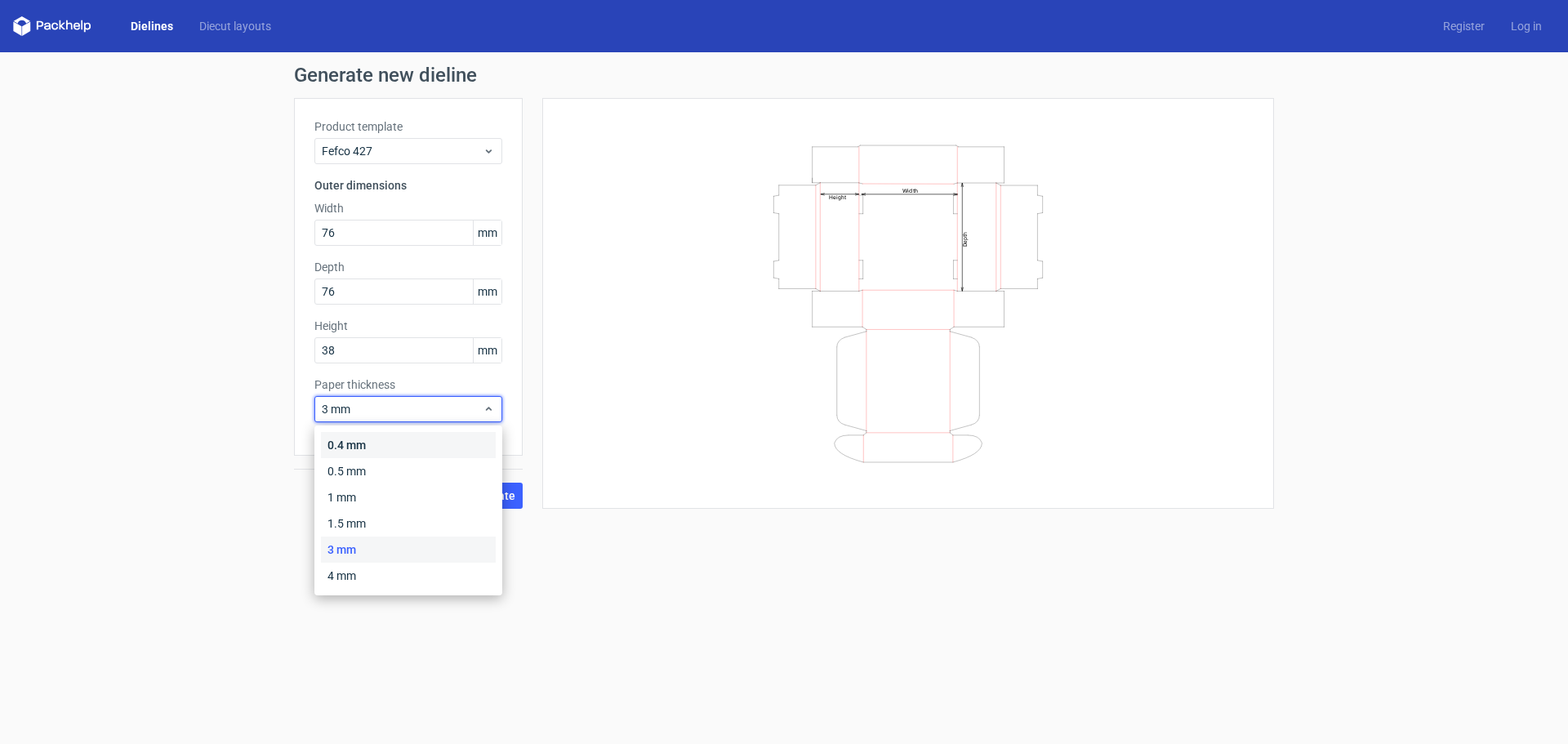
click at [366, 438] on div "0.4 mm" at bounding box center [408, 445] width 175 height 26
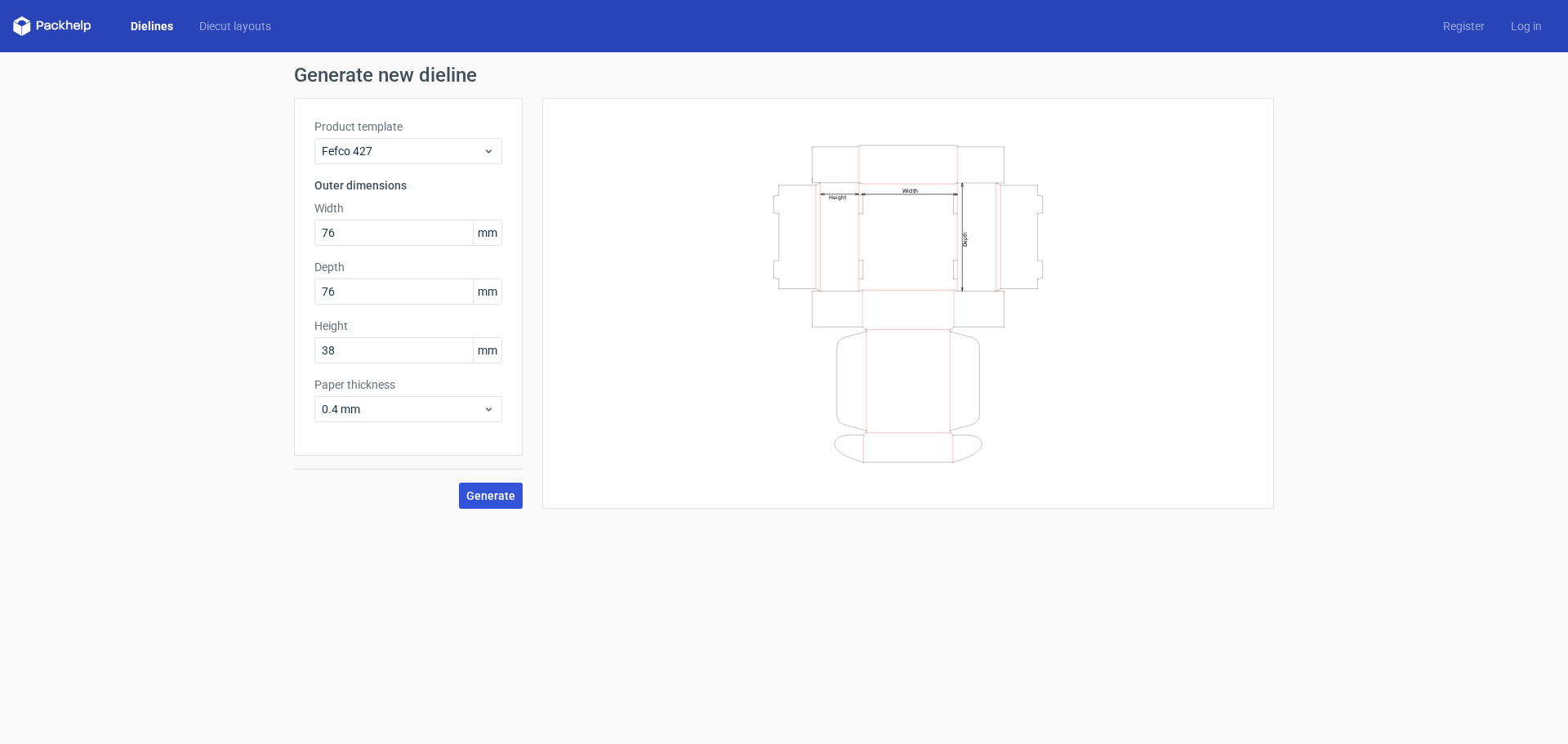
click at [501, 504] on button "Generate" at bounding box center [491, 496] width 63 height 26
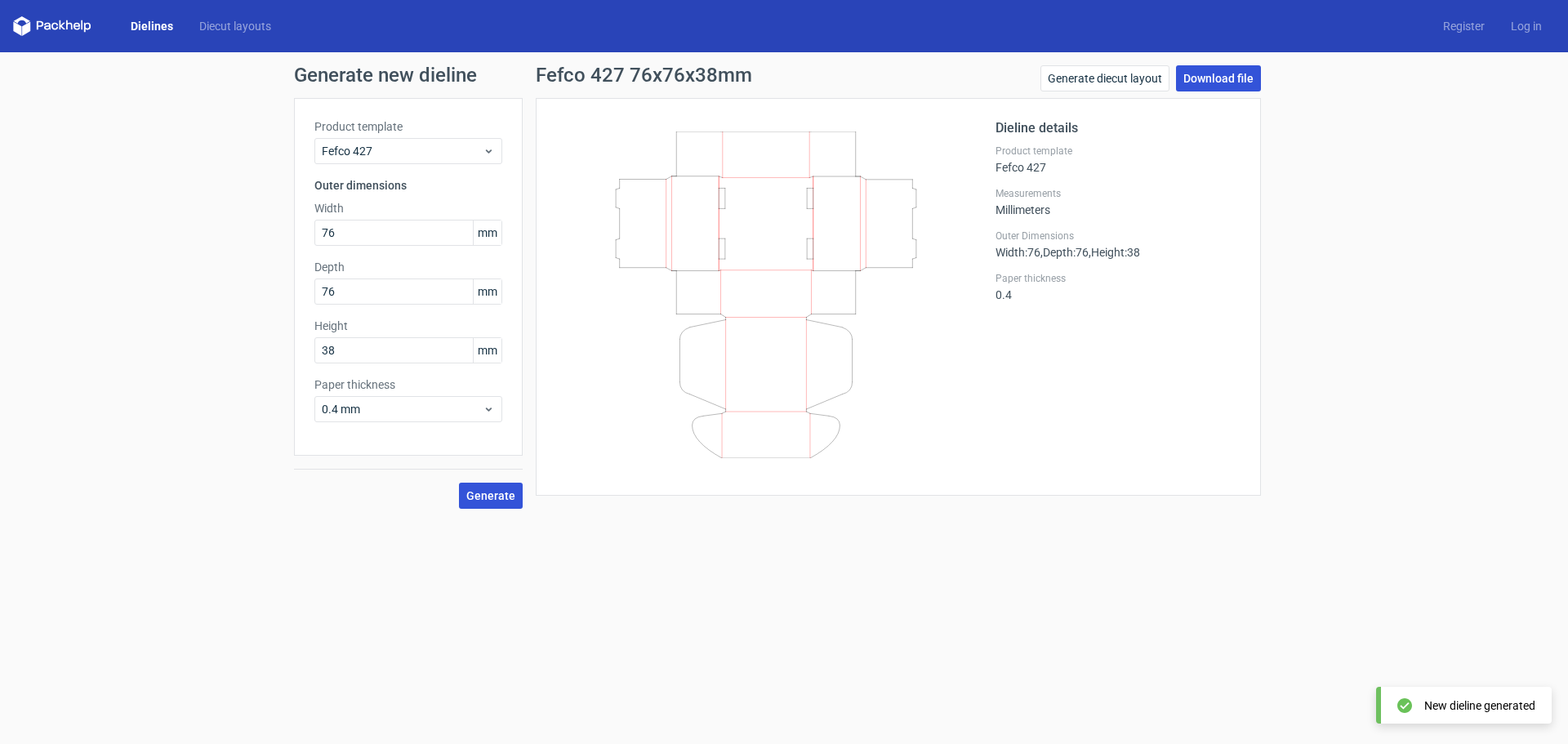
click at [1221, 78] on link "Download file" at bounding box center [1219, 78] width 85 height 26
drag, startPoint x: 760, startPoint y: 553, endPoint x: 732, endPoint y: 373, distance: 182.2
click at [758, 552] on form "Generate new dieline Product template Fefco 427 Outer dimensions Width 76 mm De…" at bounding box center [784, 399] width 1568 height 692
